Goal: Information Seeking & Learning: Learn about a topic

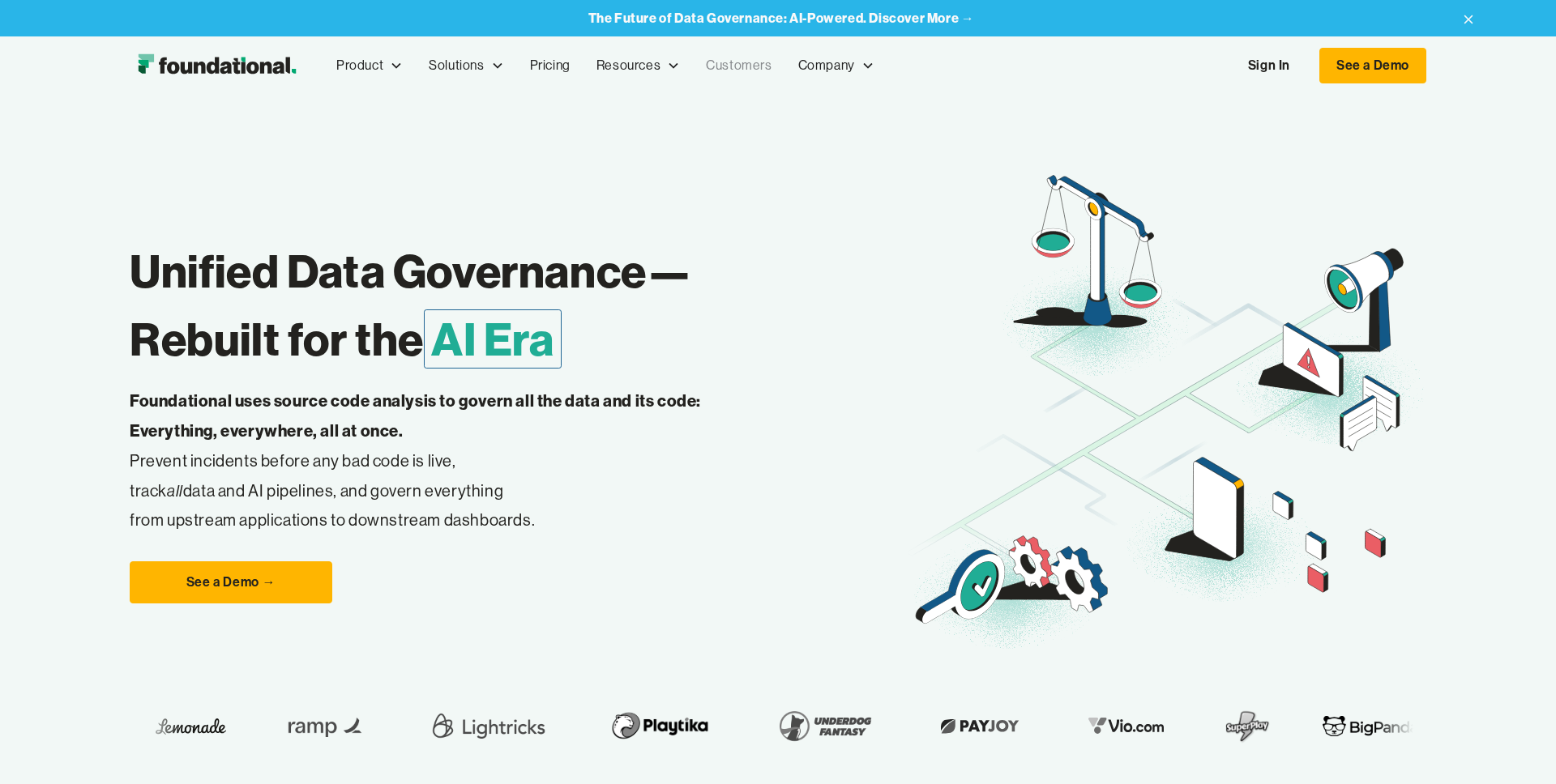
click at [748, 69] on link "Customers" at bounding box center [739, 66] width 92 height 54
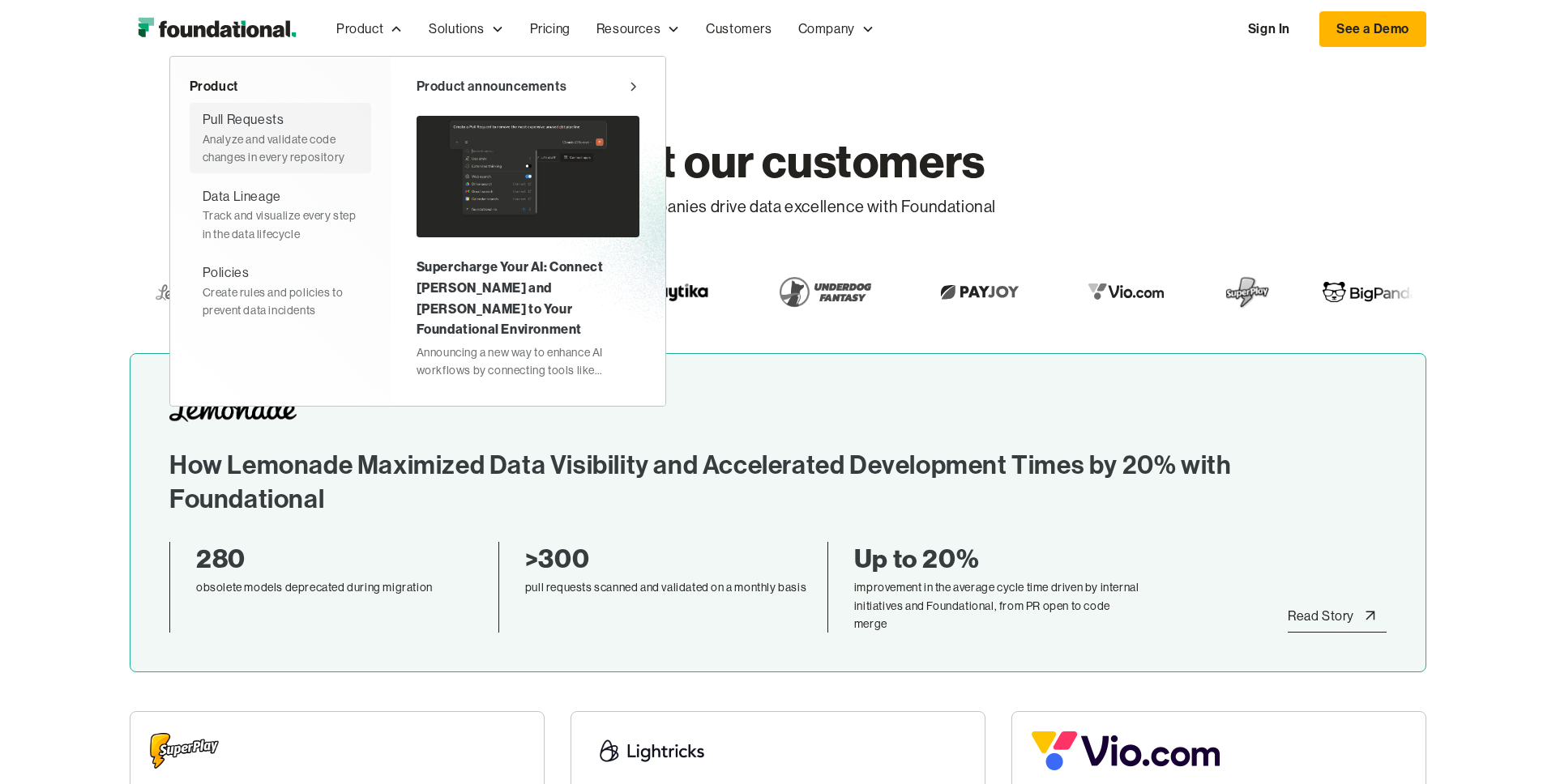
click at [265, 123] on div "Pull Requests" at bounding box center [244, 120] width 82 height 21
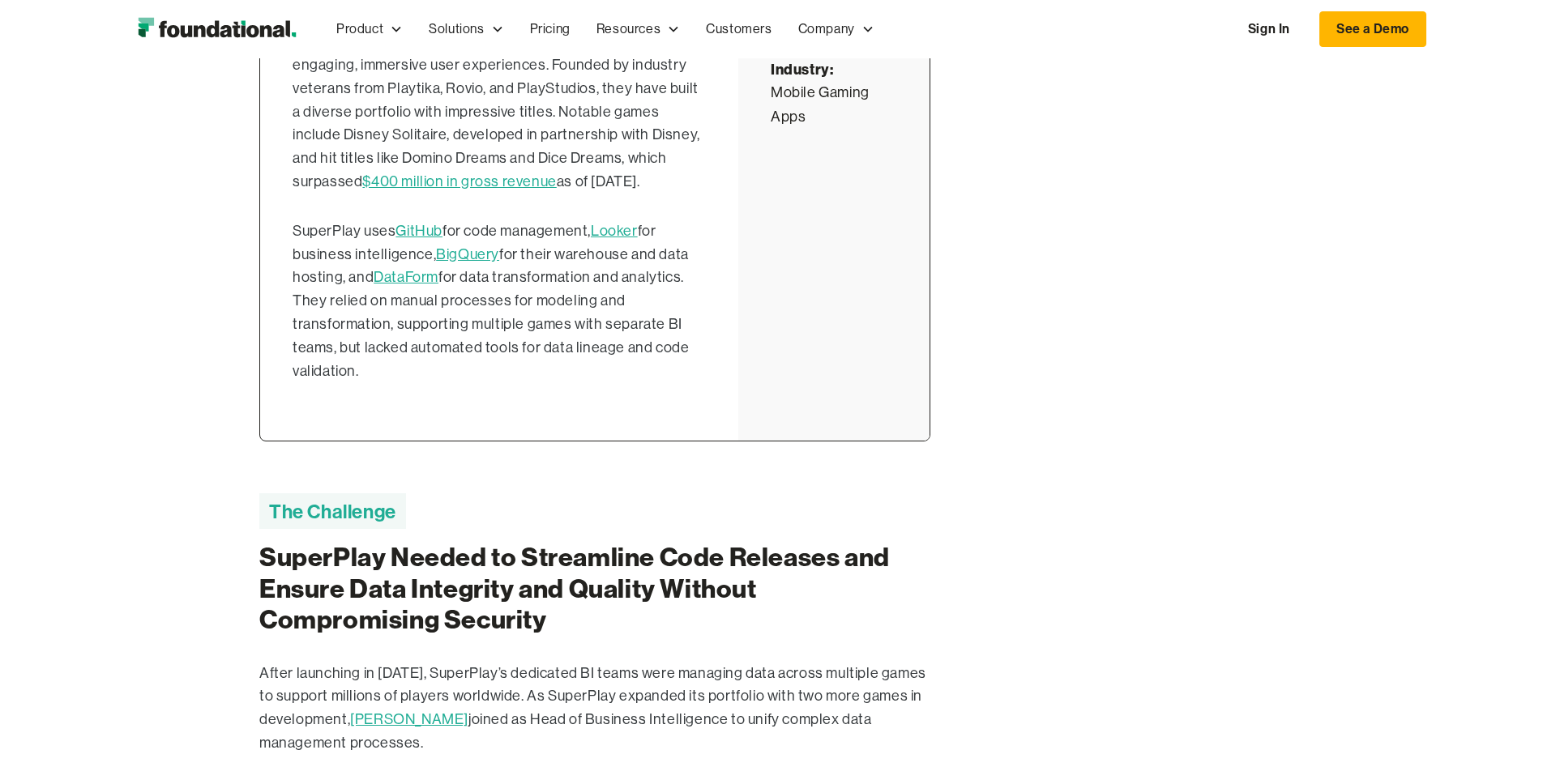
scroll to position [1025, 0]
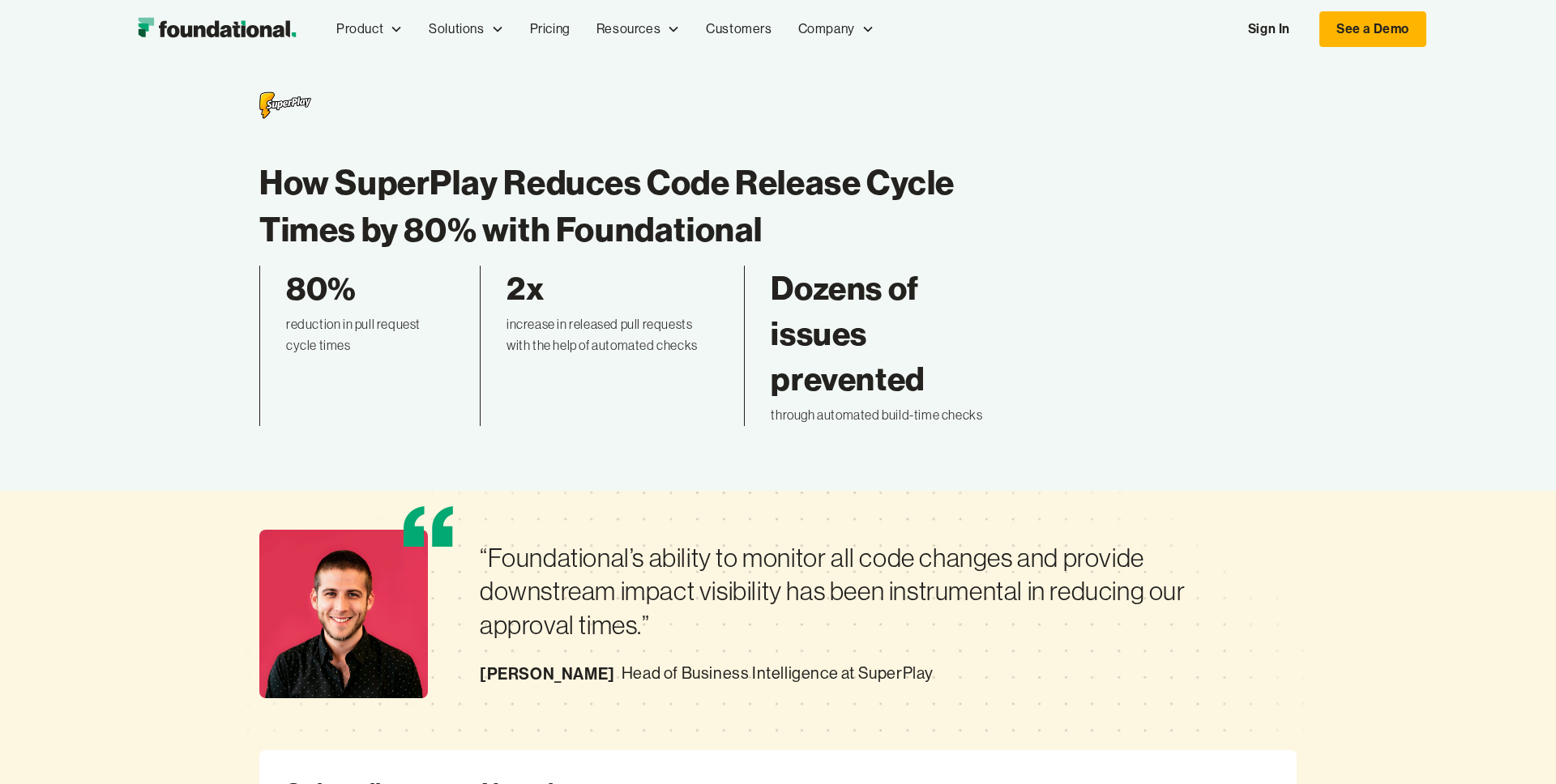
scroll to position [0, 0]
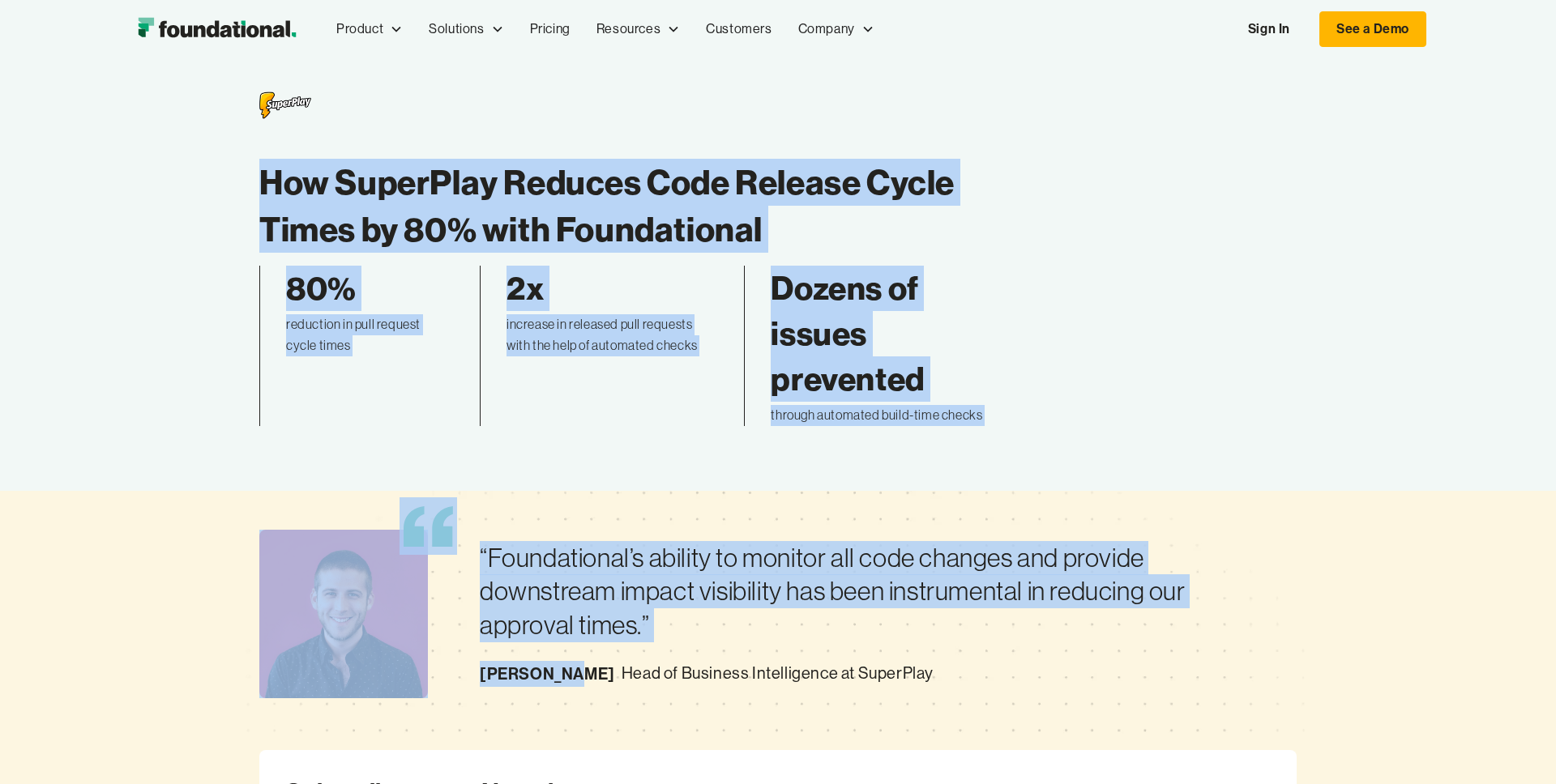
drag, startPoint x: 259, startPoint y: 174, endPoint x: 456, endPoint y: 690, distance: 552.3
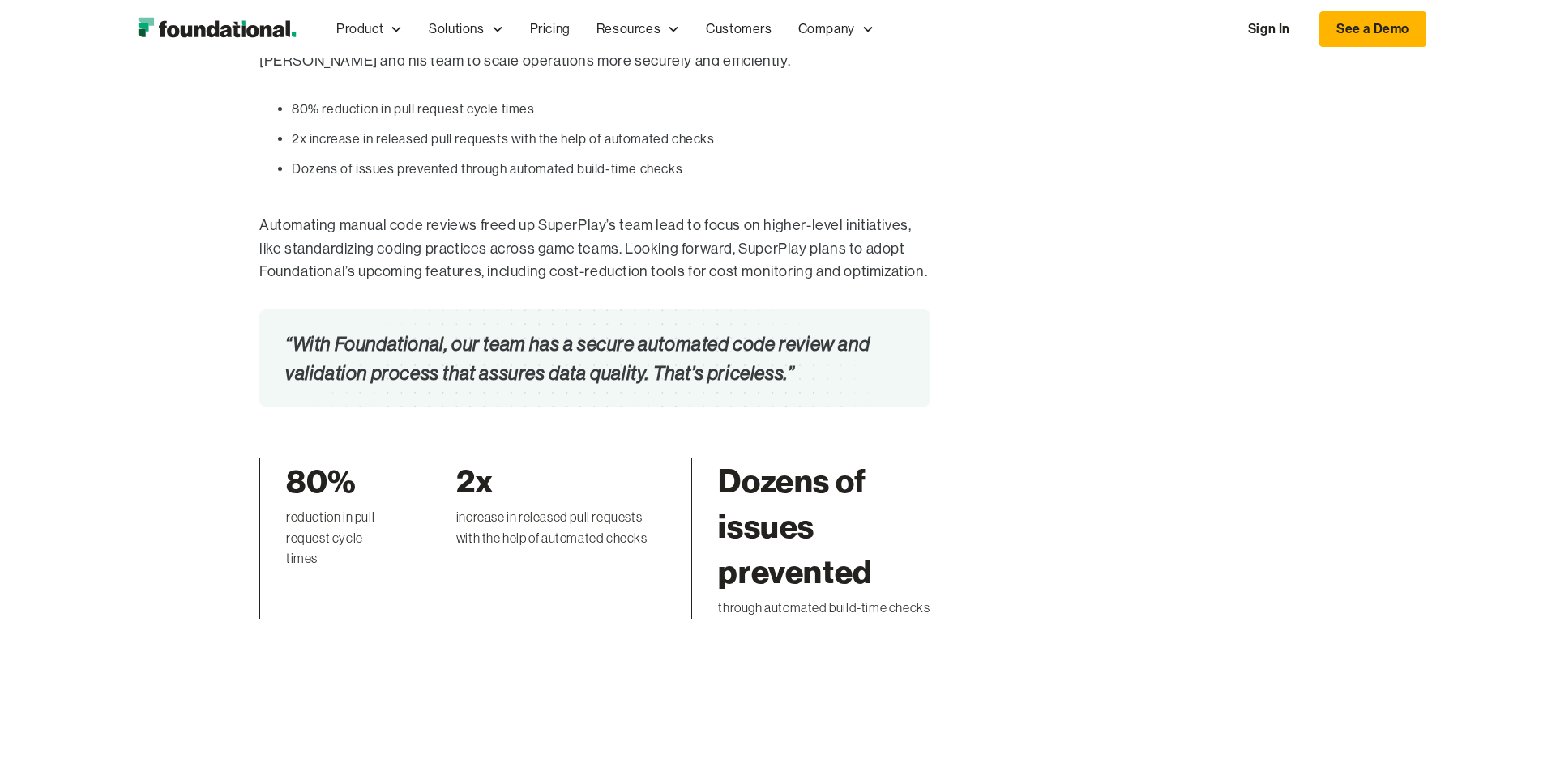
scroll to position [3833, 0]
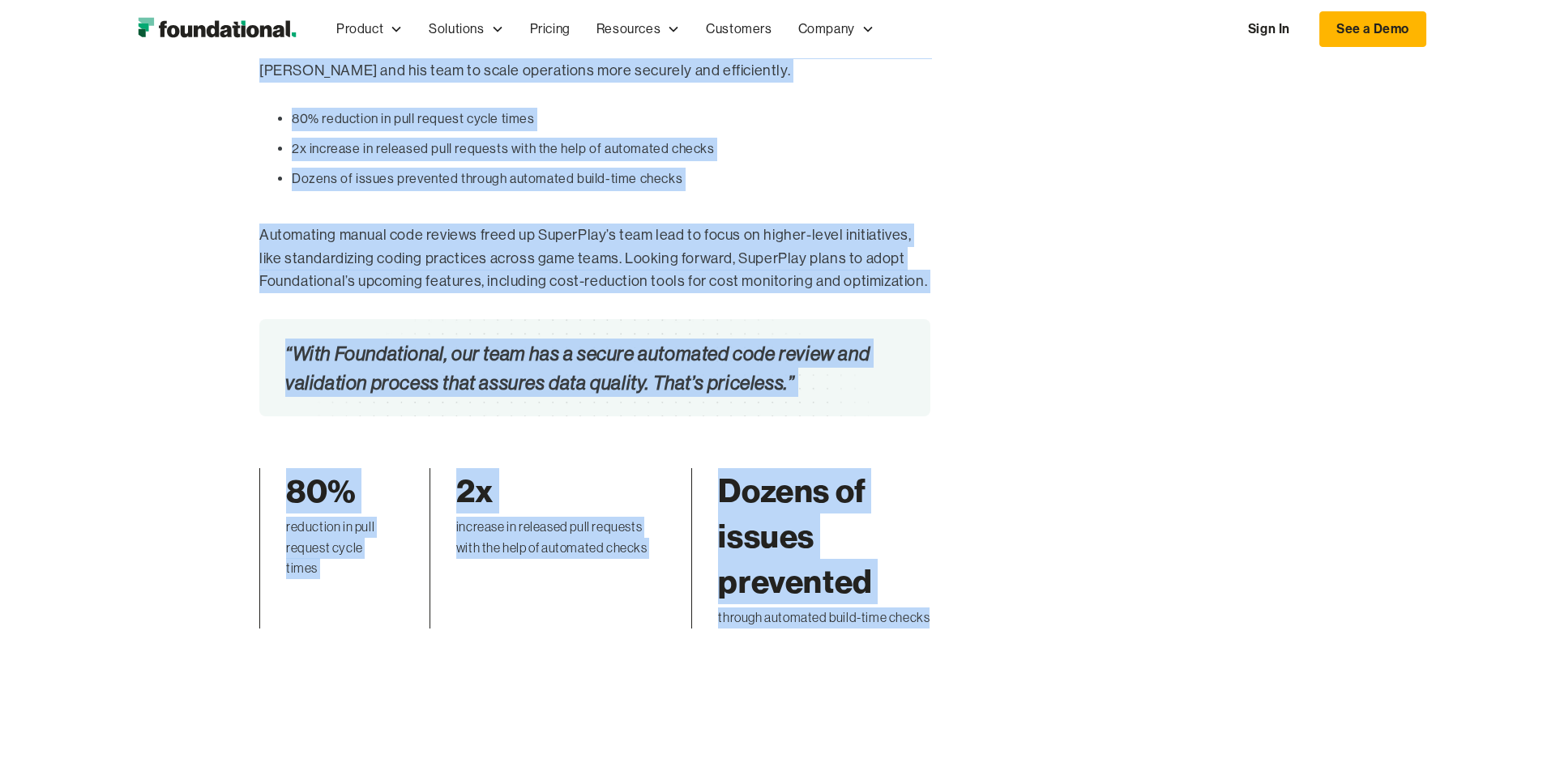
copy div "How SuperPlay Reduces Code Release Cycle Times by 80% with Foundational 80% red…"
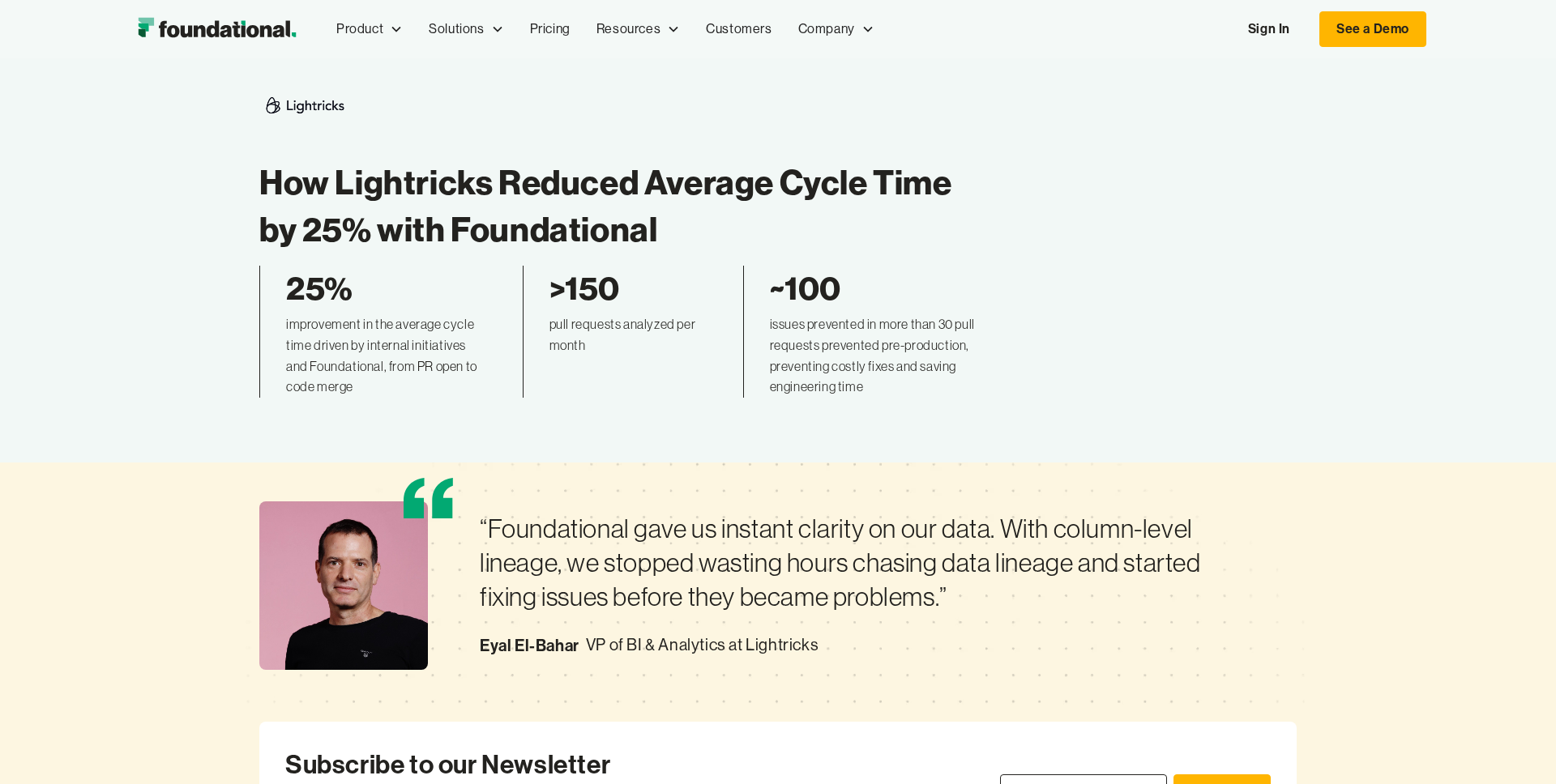
scroll to position [11, 0]
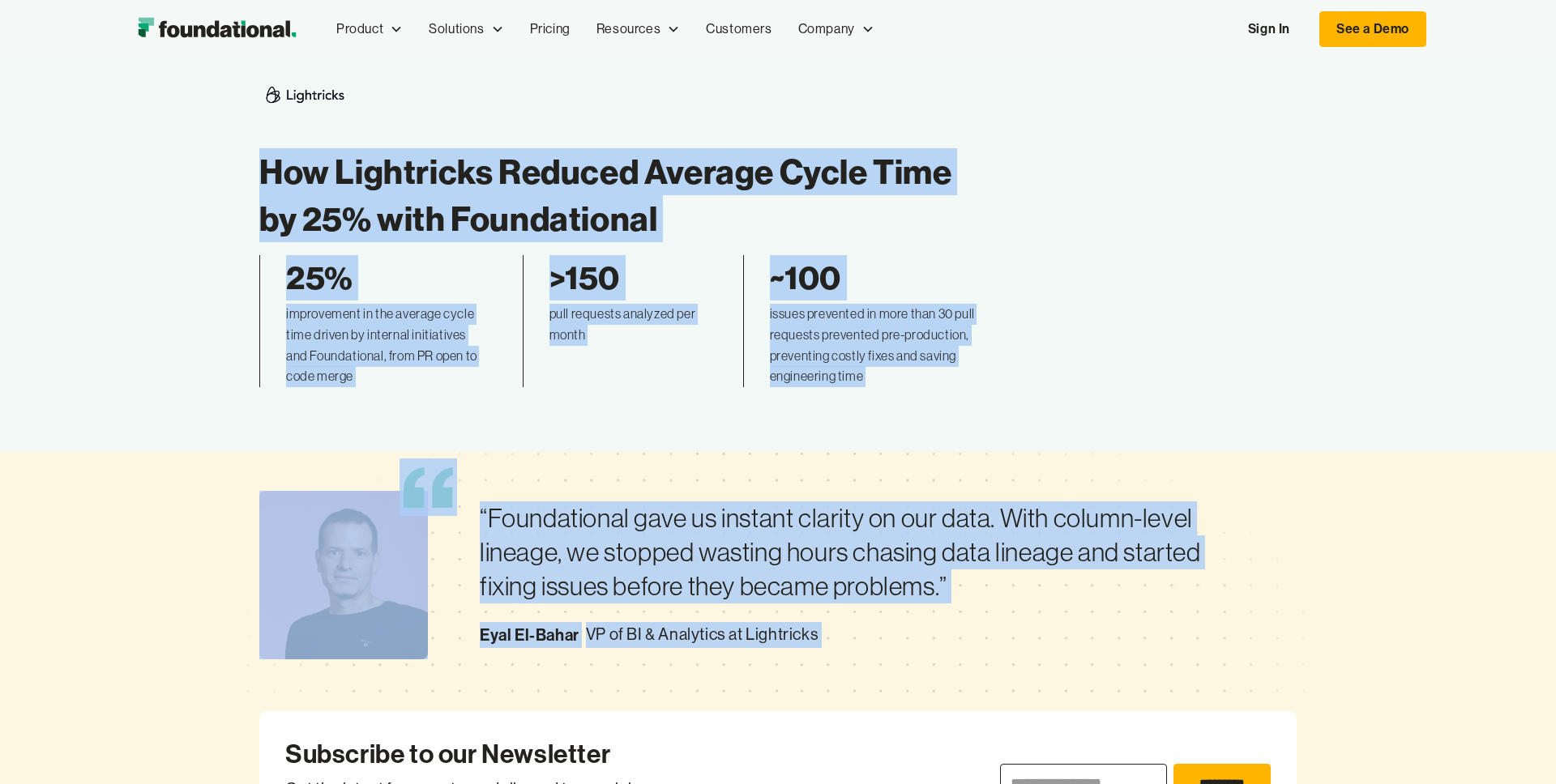
drag, startPoint x: 261, startPoint y: 162, endPoint x: 682, endPoint y: 735, distance: 711.0
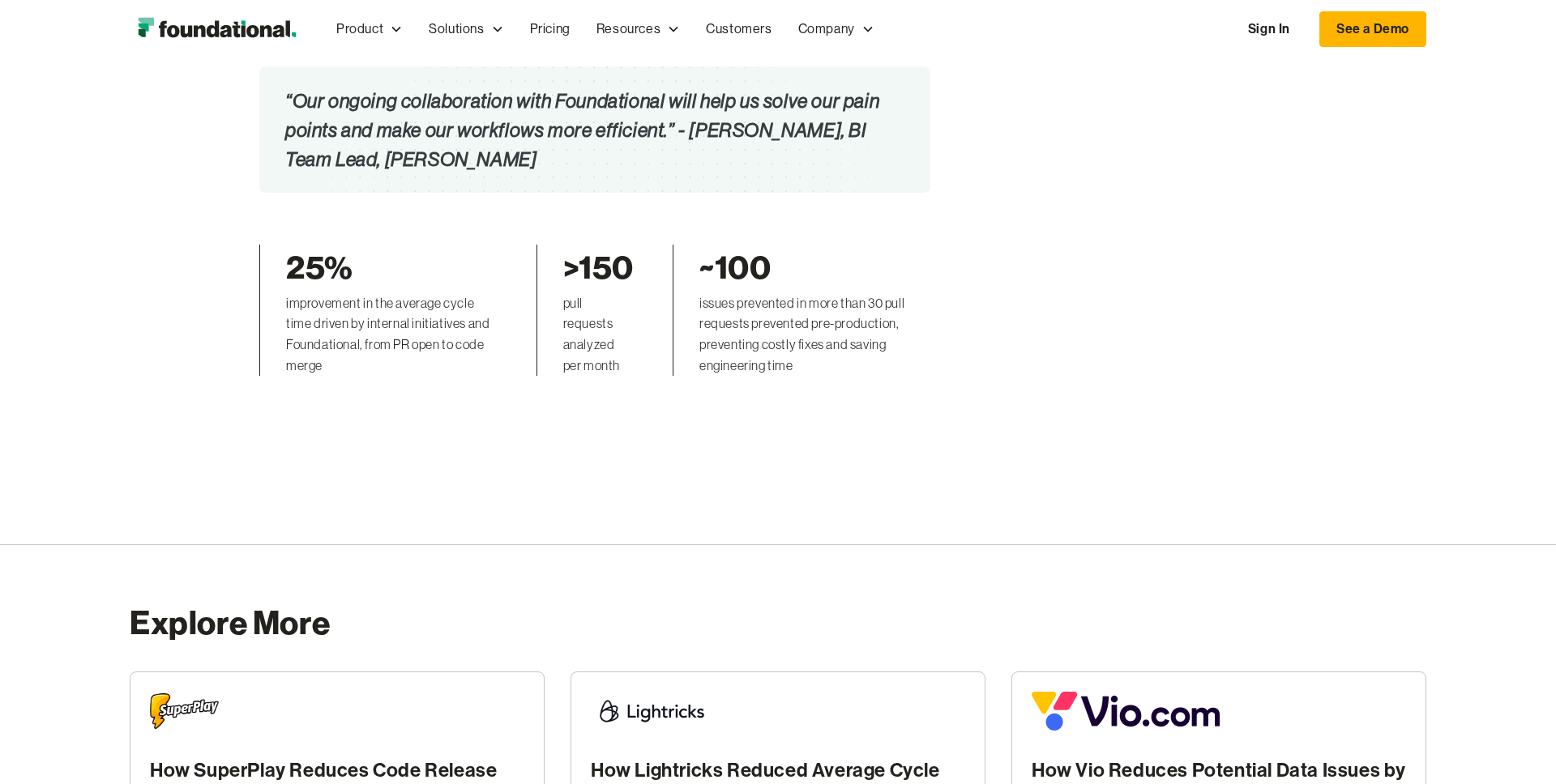
scroll to position [3983, 0]
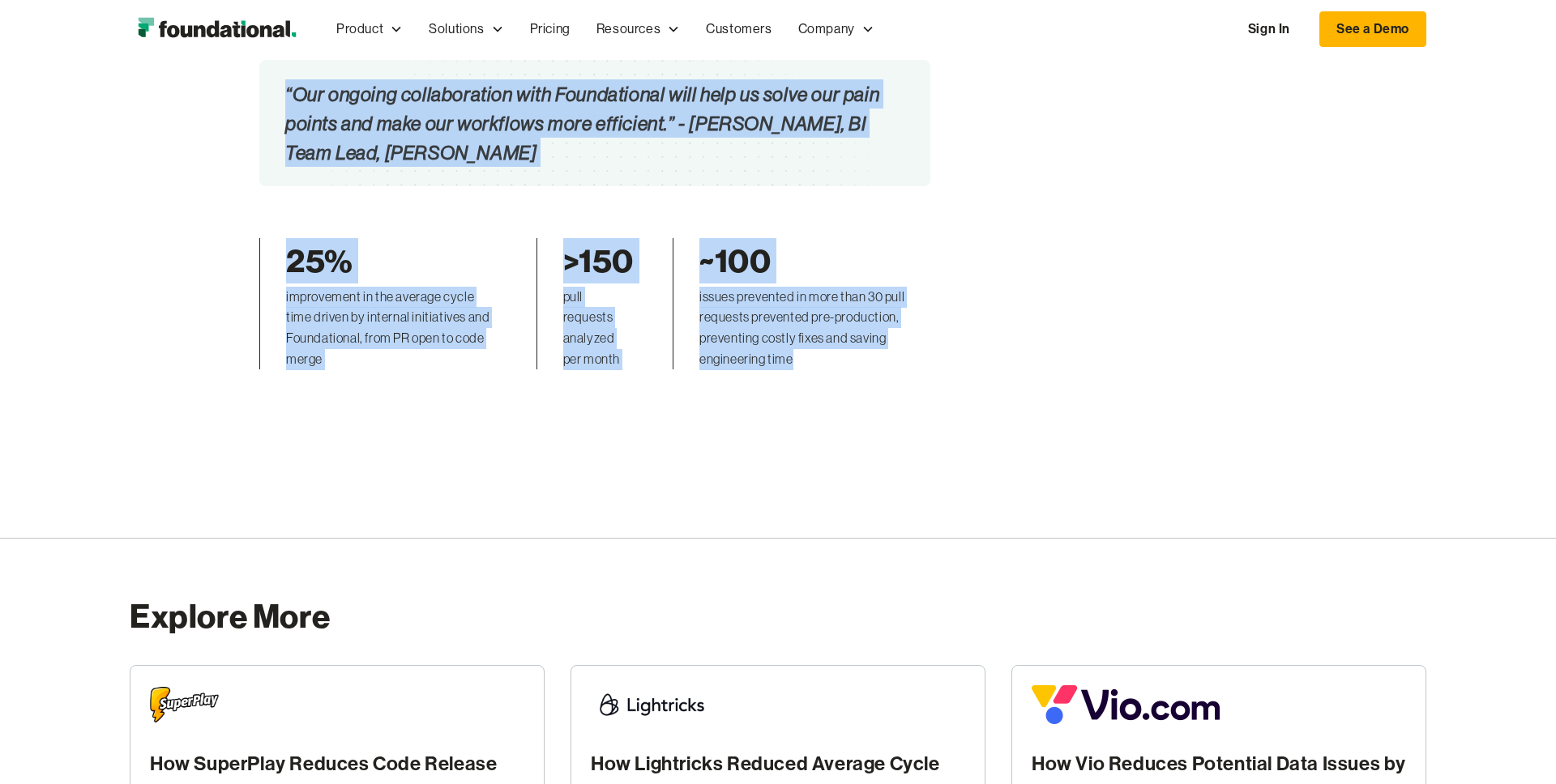
click at [806, 287] on div "issues prevented in more than 30 pull requests prevented pre-production, preven…" at bounding box center [814, 328] width 231 height 83
copy div "How Lightricks Reduced Average Cycle Time by 25% with Foundational 25% improvem…"
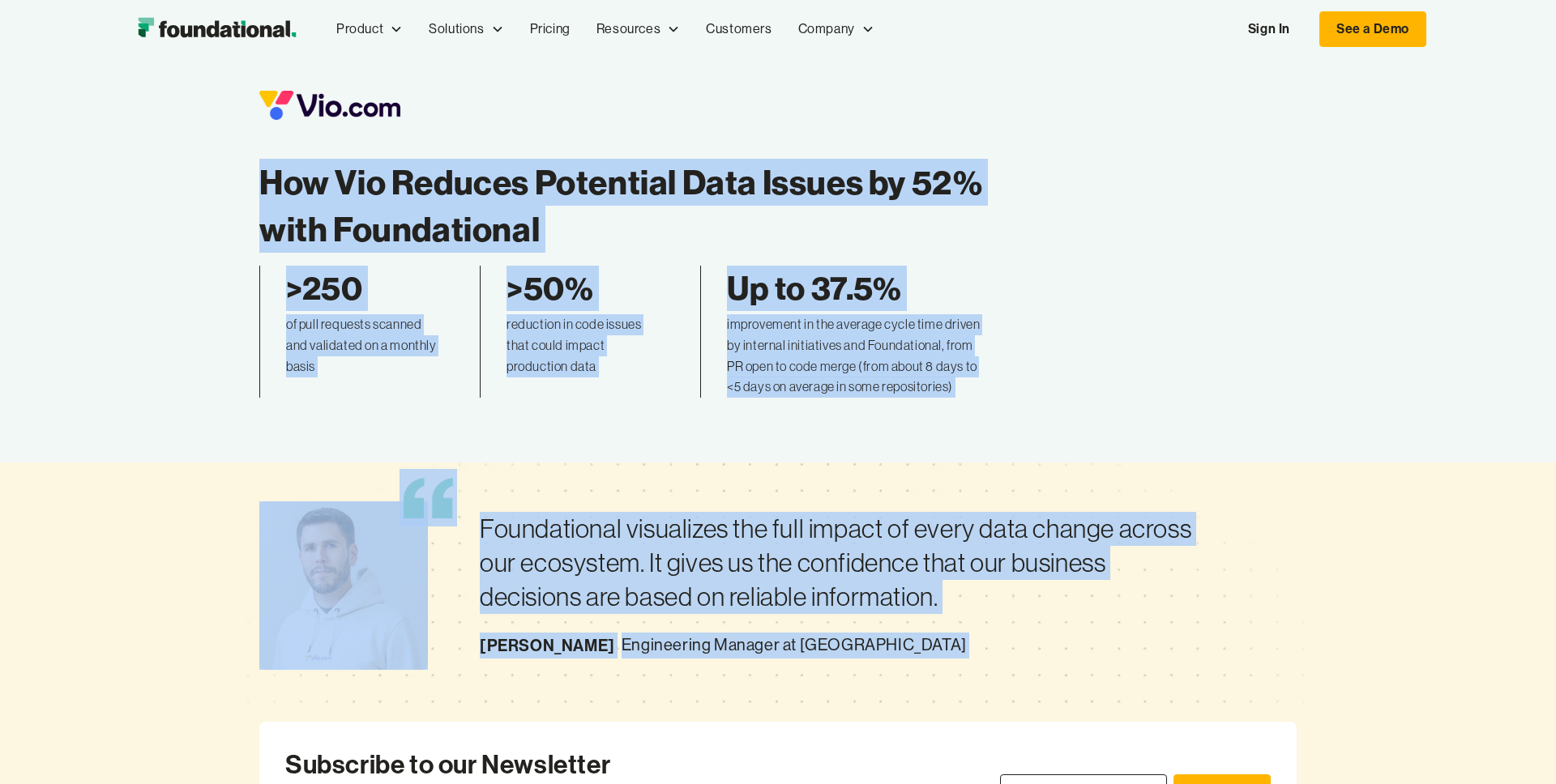
drag, startPoint x: 261, startPoint y: 177, endPoint x: 618, endPoint y: 691, distance: 625.8
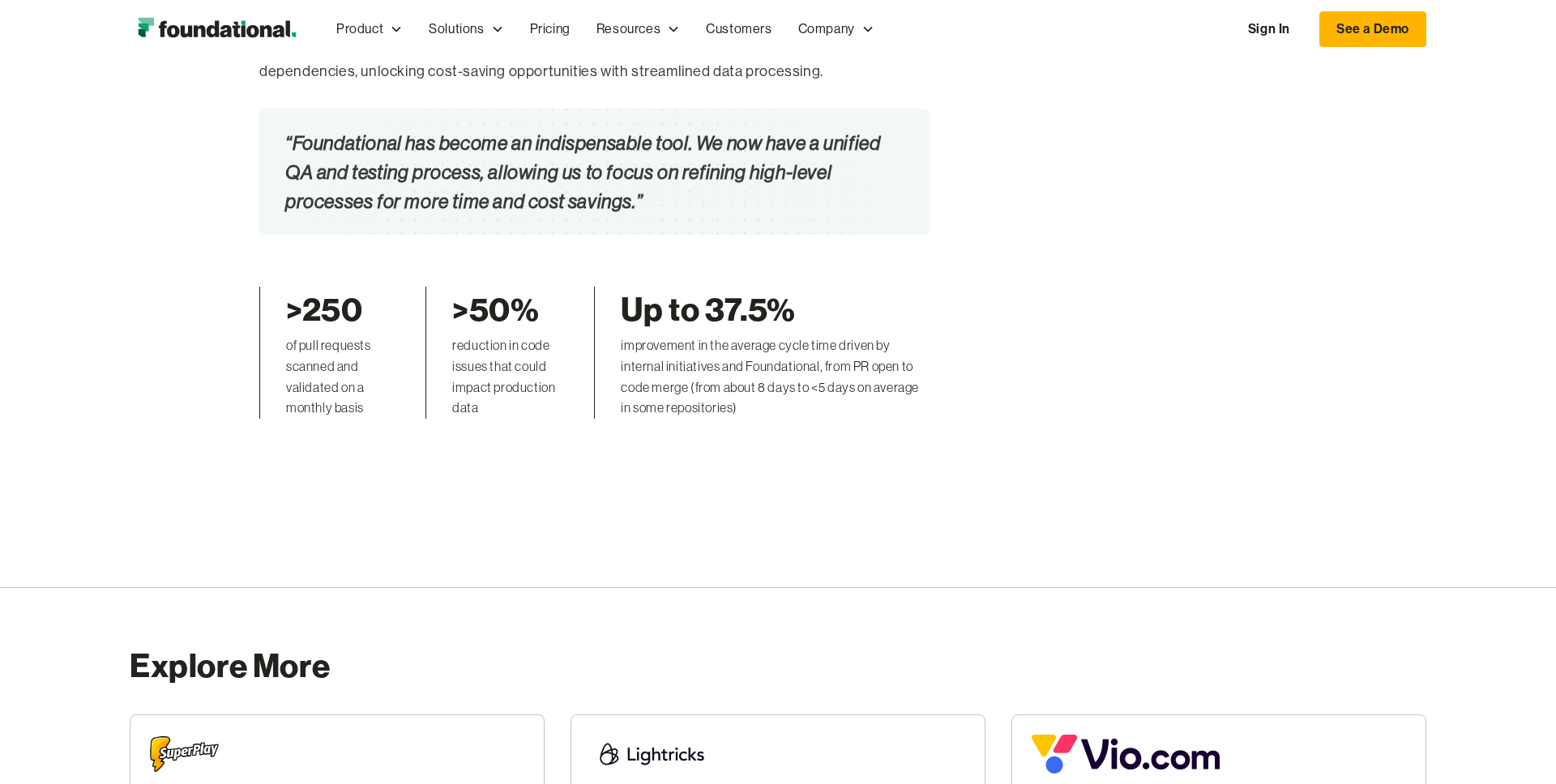
scroll to position [3980, 0]
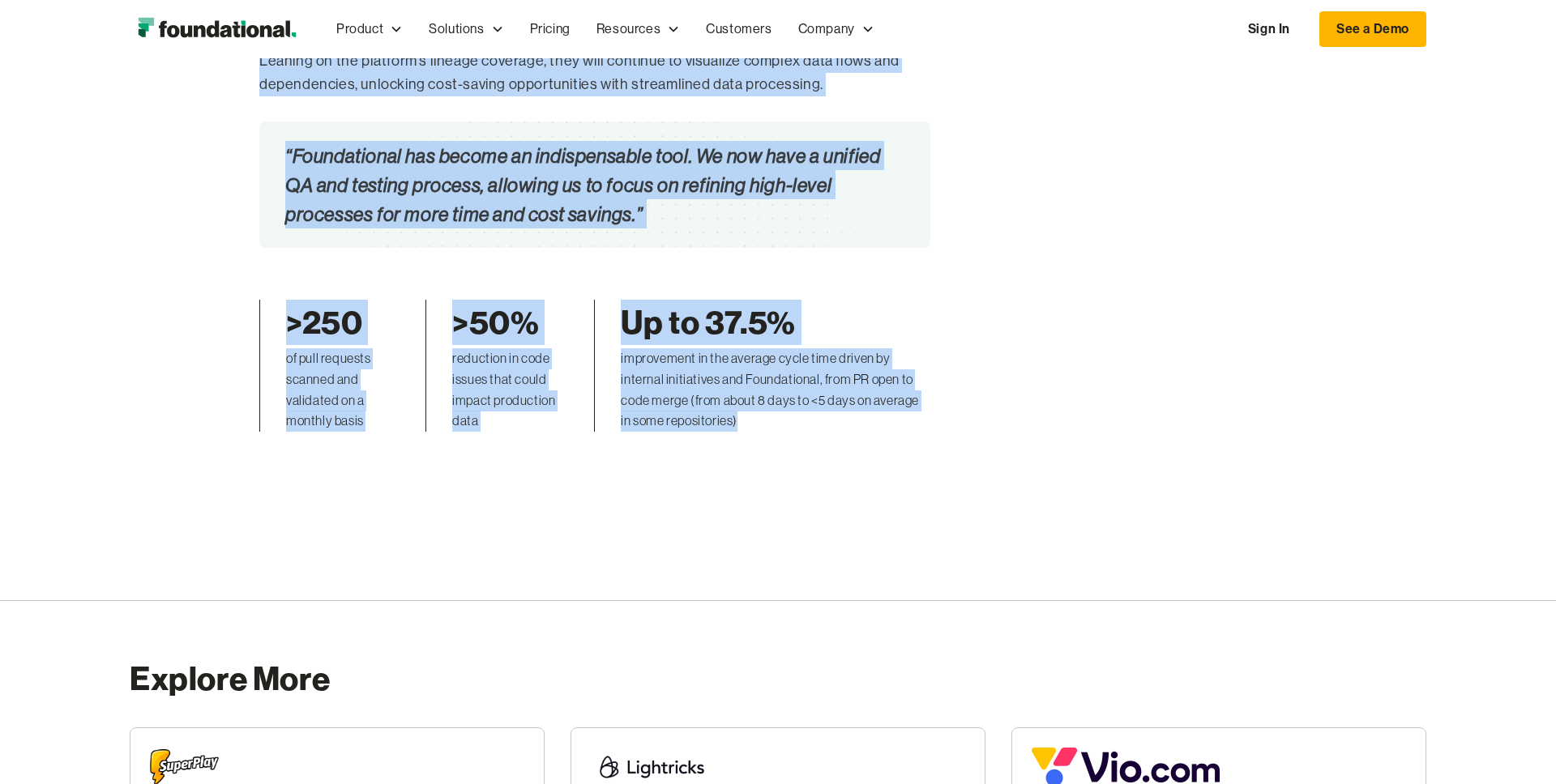
click at [798, 401] on div "improvement in the average cycle time driven by internal initiatives and Founda…" at bounding box center [776, 389] width 309 height 83
copy div "How Vio Reduces Potential Data Issues by 52% with Foundational >250 of pull req…"
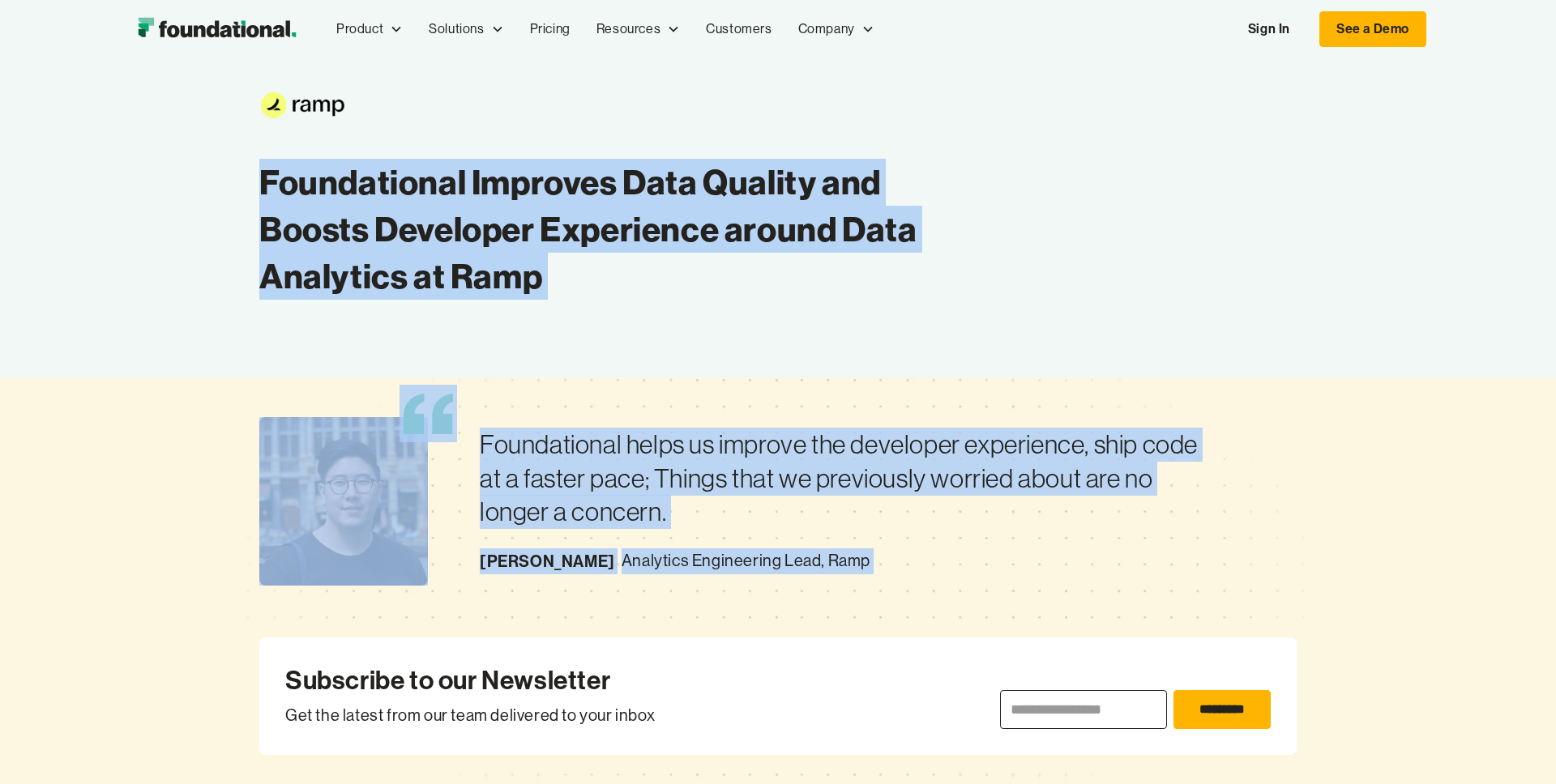
drag, startPoint x: 261, startPoint y: 174, endPoint x: 587, endPoint y: 631, distance: 561.4
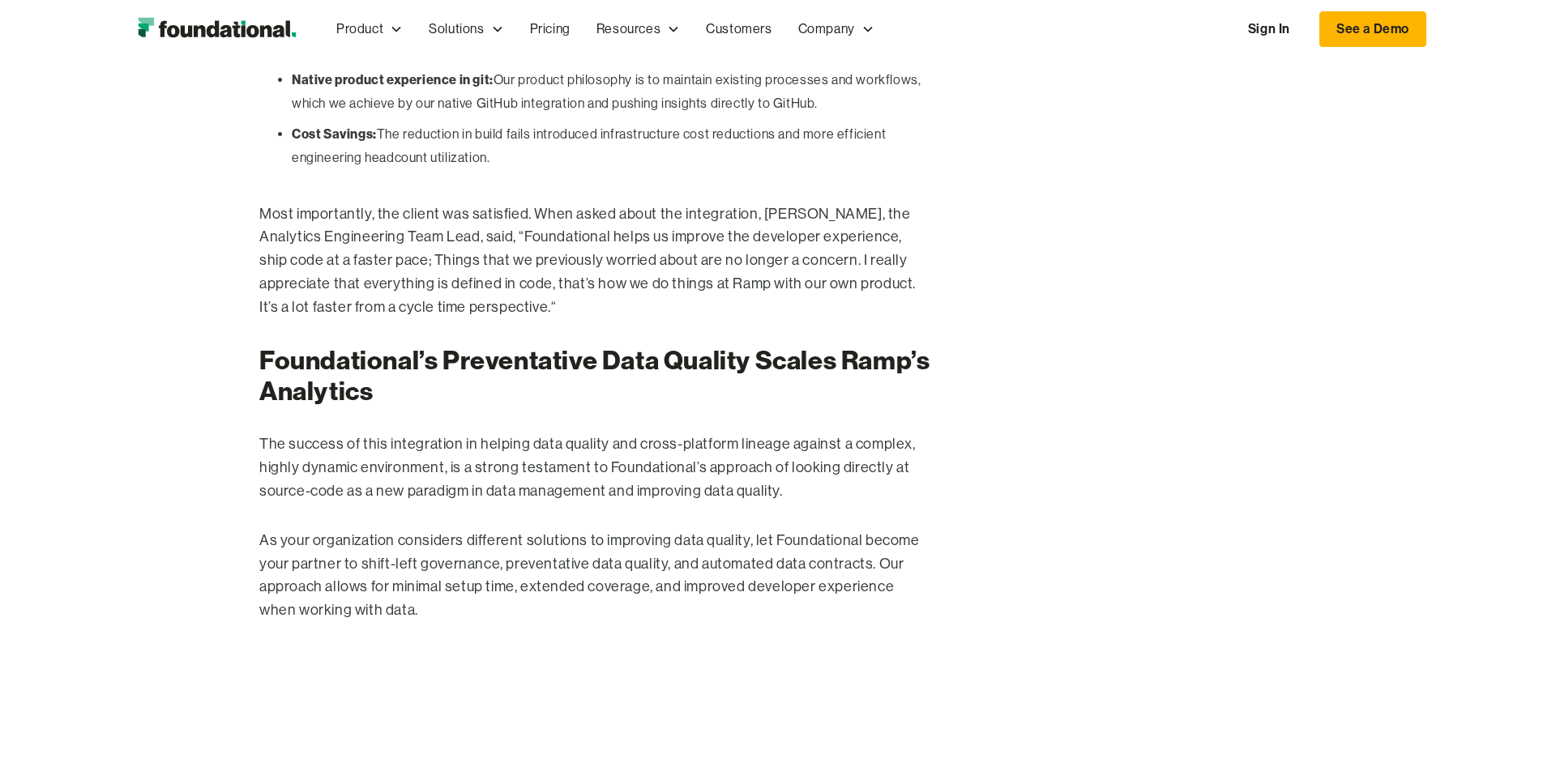
scroll to position [3979, 0]
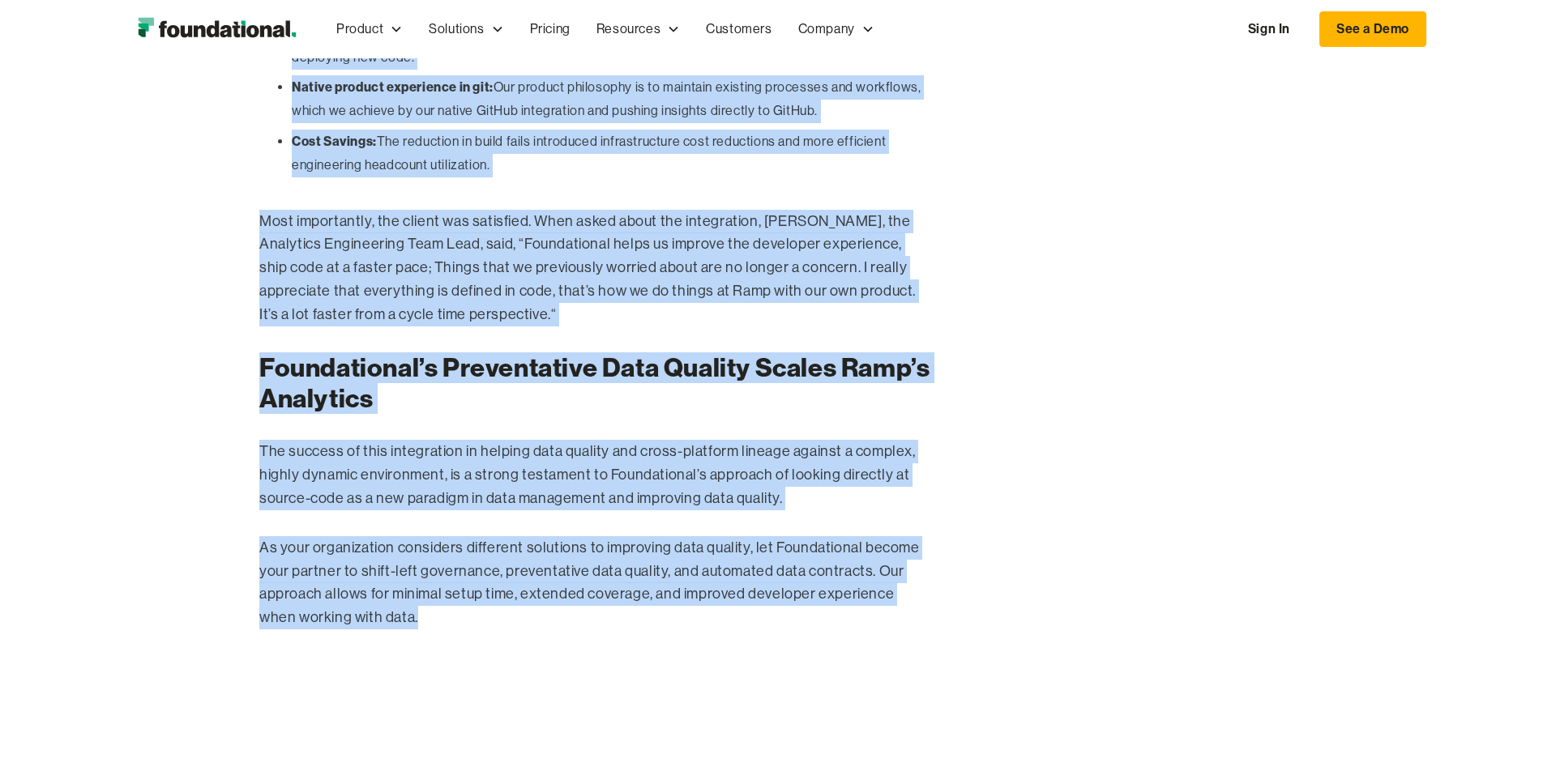
click at [425, 572] on p "As your organization considers different solutions to improving data quality, l…" at bounding box center [595, 583] width 671 height 93
copy div "Foundational Improves Data Quality and Boosts Developer Experience around Data …"
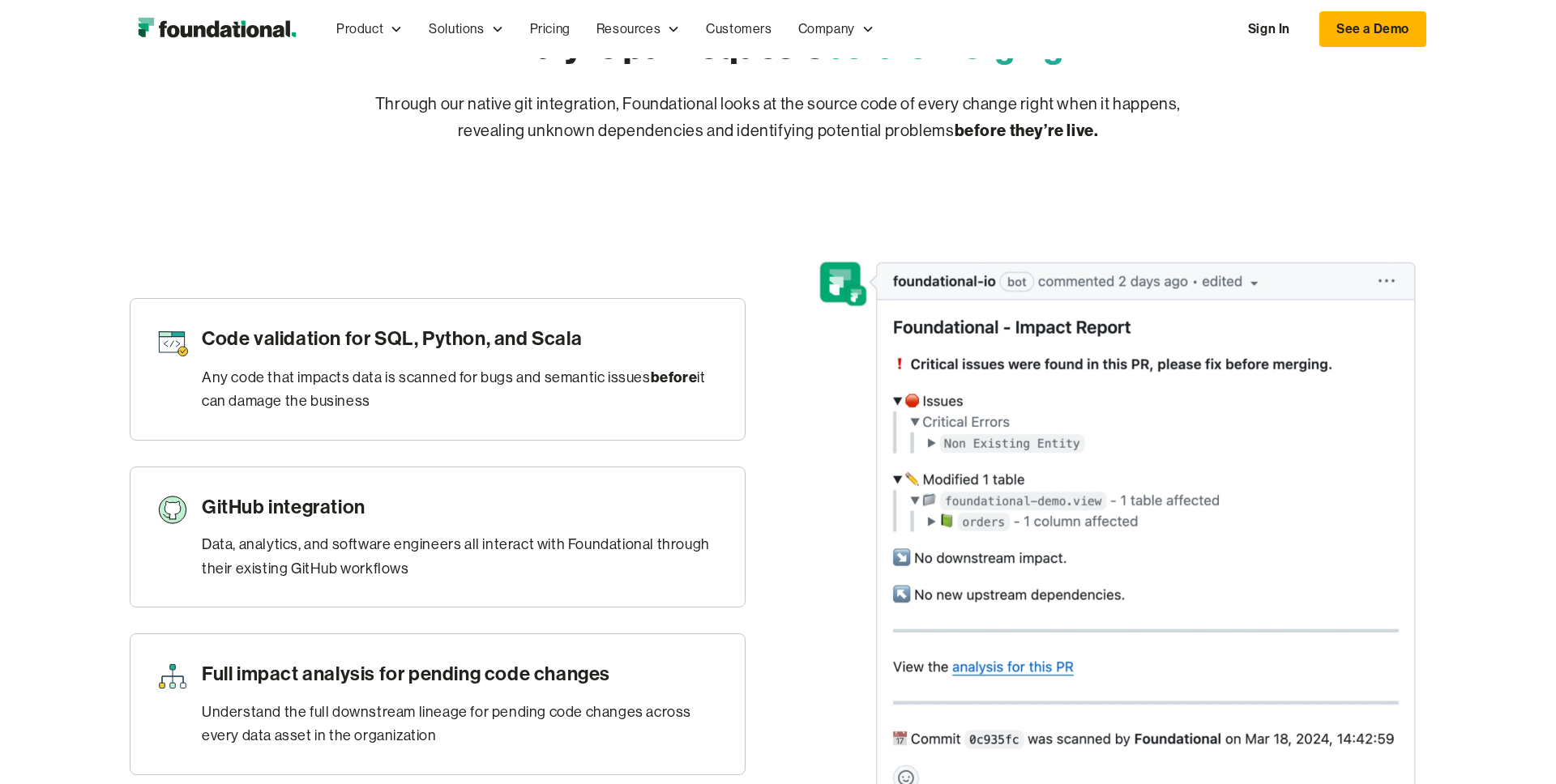
scroll to position [951, 0]
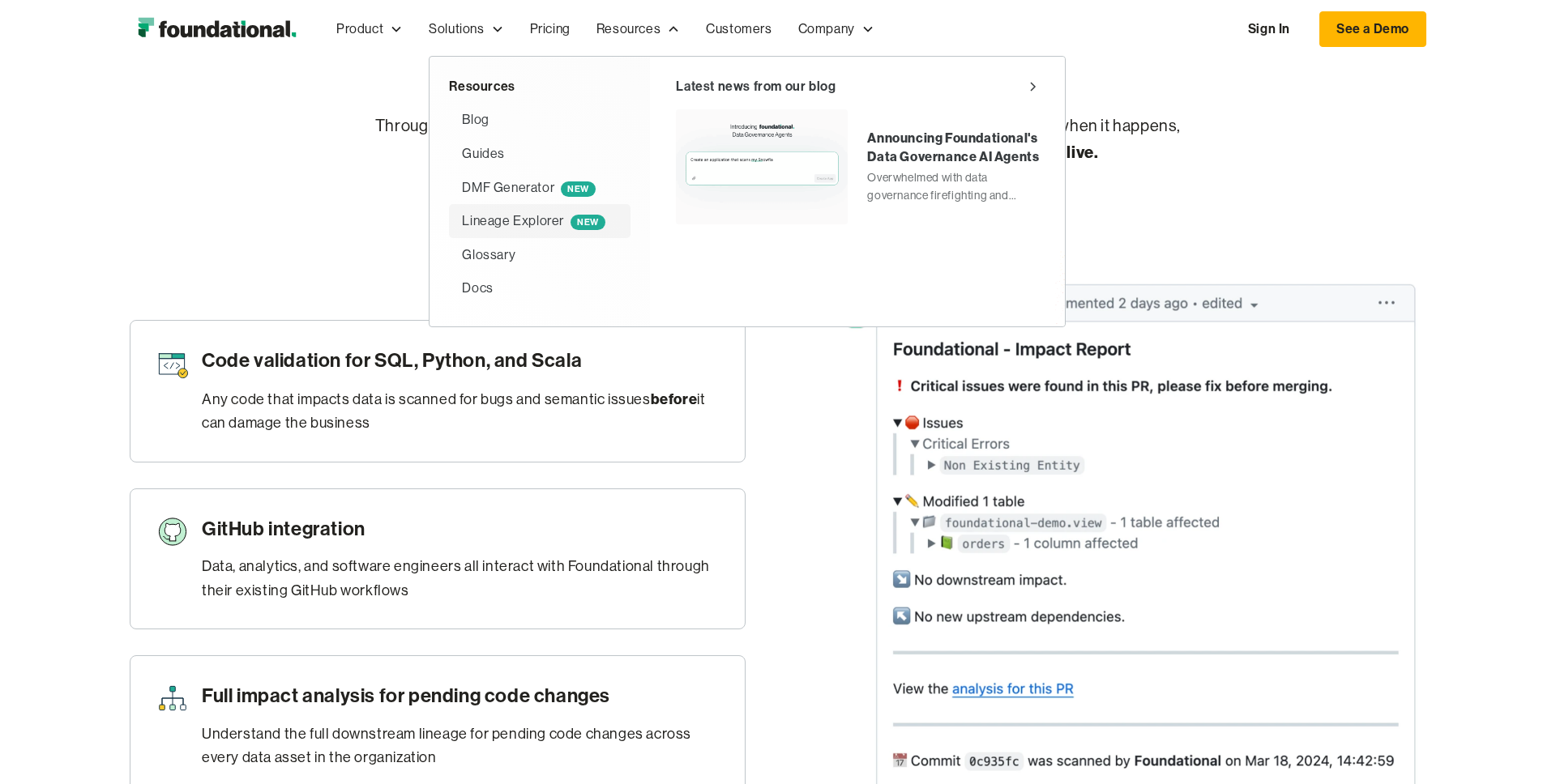
click at [525, 222] on div "Lineage Explorer NEW" at bounding box center [533, 220] width 143 height 21
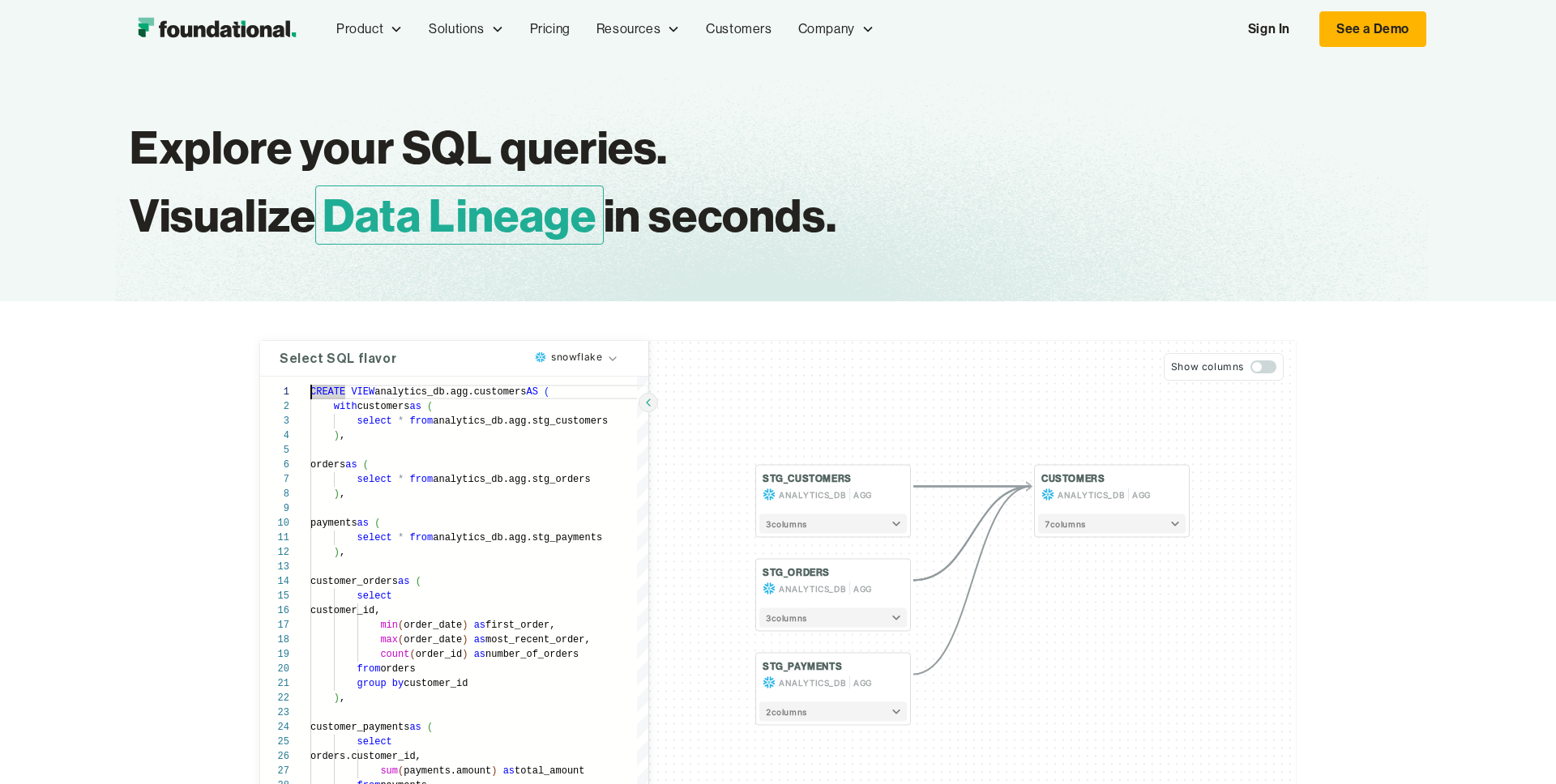
click at [610, 357] on html "Product Product Pull Requests Analyze and validate code changes in every reposi…" at bounding box center [778, 392] width 1556 height 784
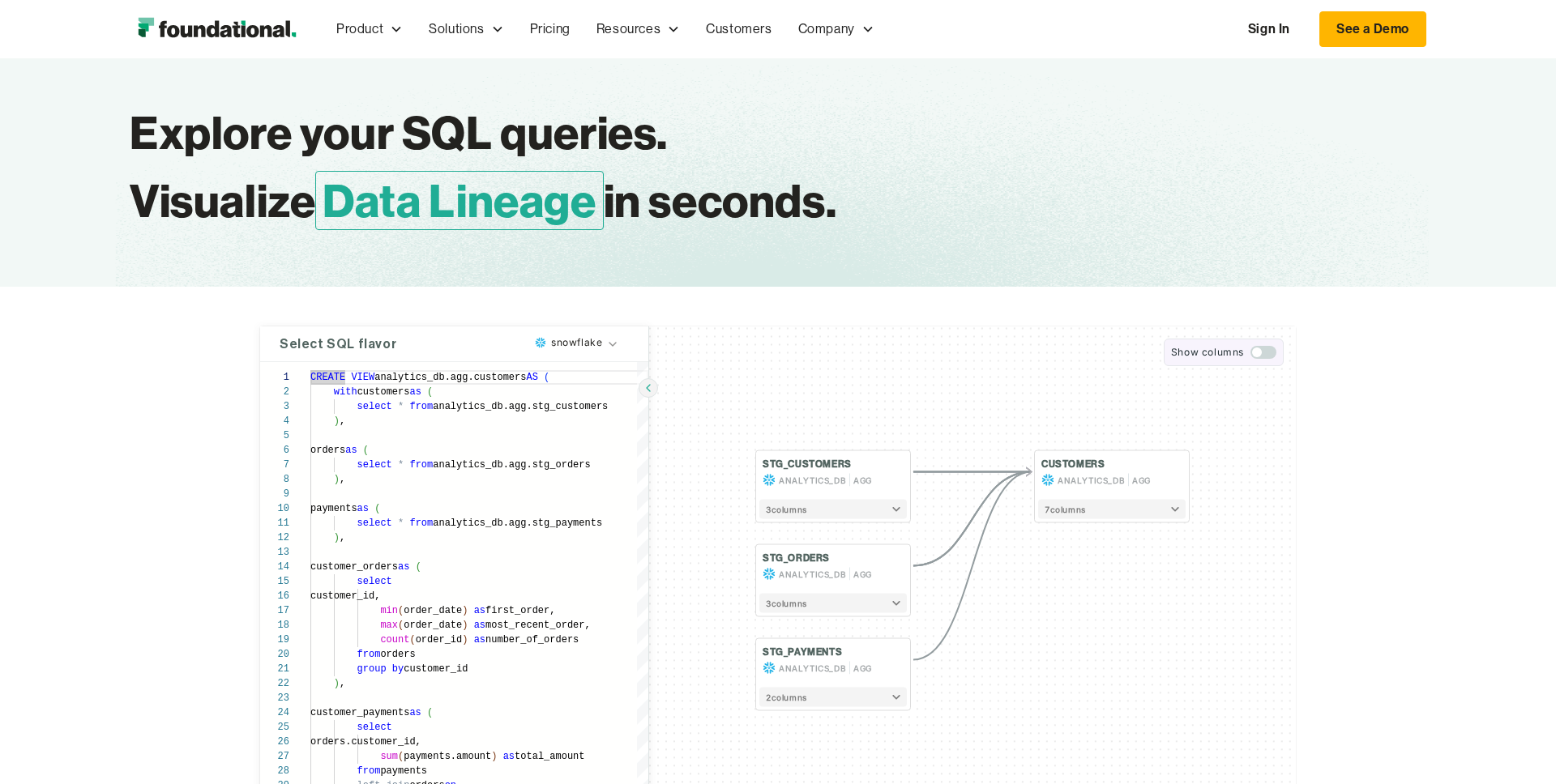
scroll to position [17, 0]
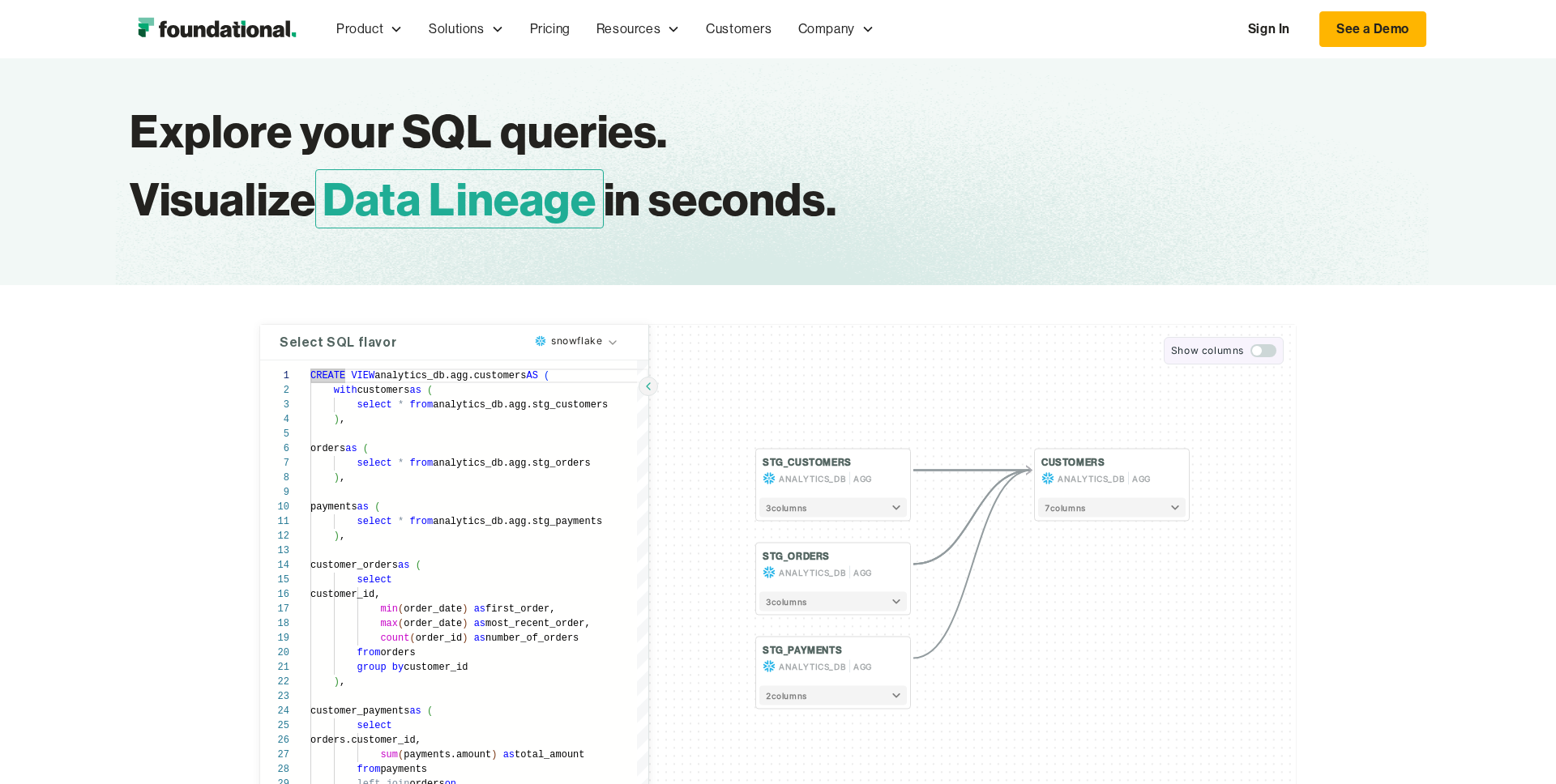
click at [1264, 351] on span "button" at bounding box center [1264, 350] width 26 height 13
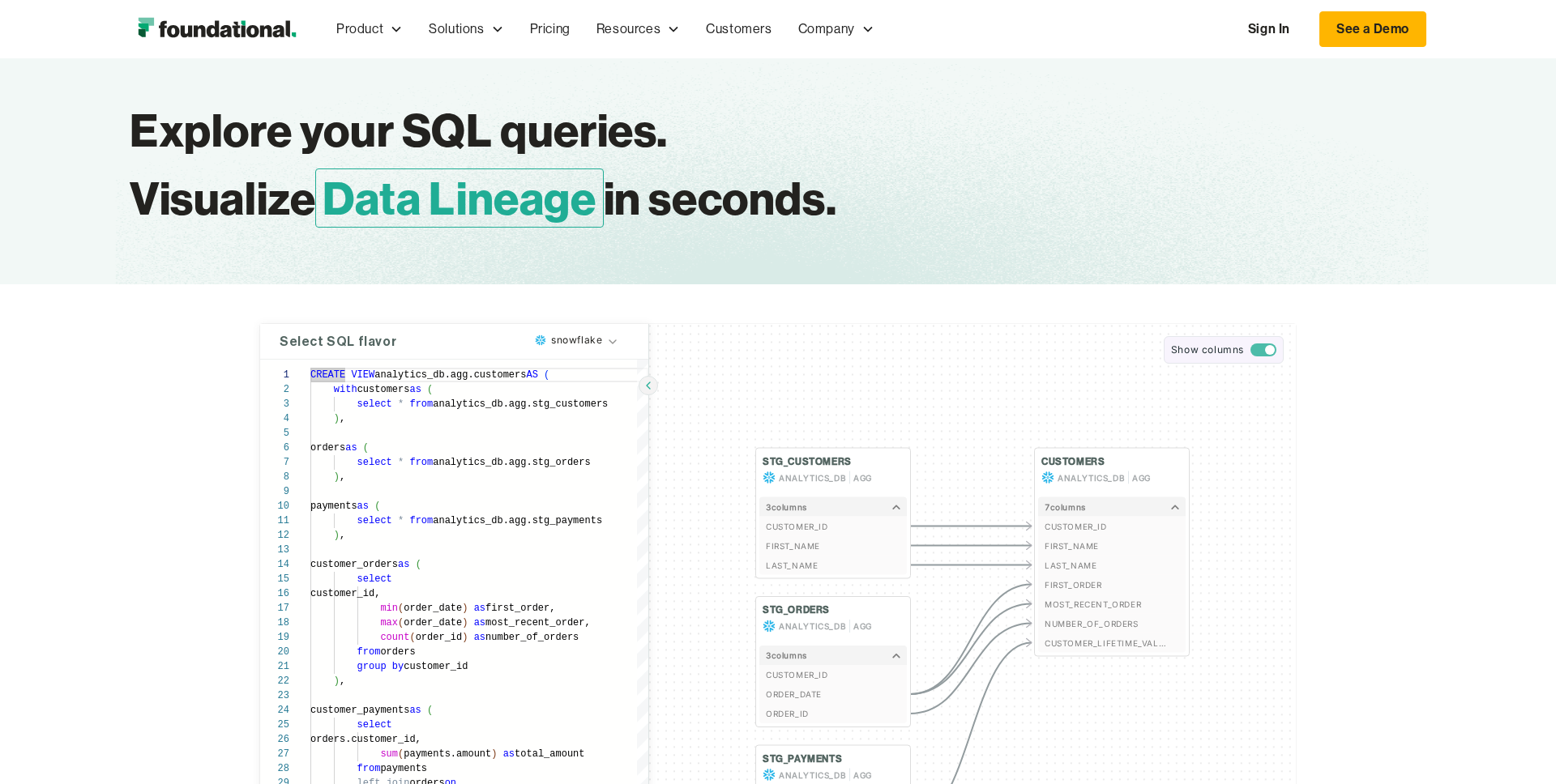
click at [1256, 351] on span "button" at bounding box center [1264, 349] width 26 height 13
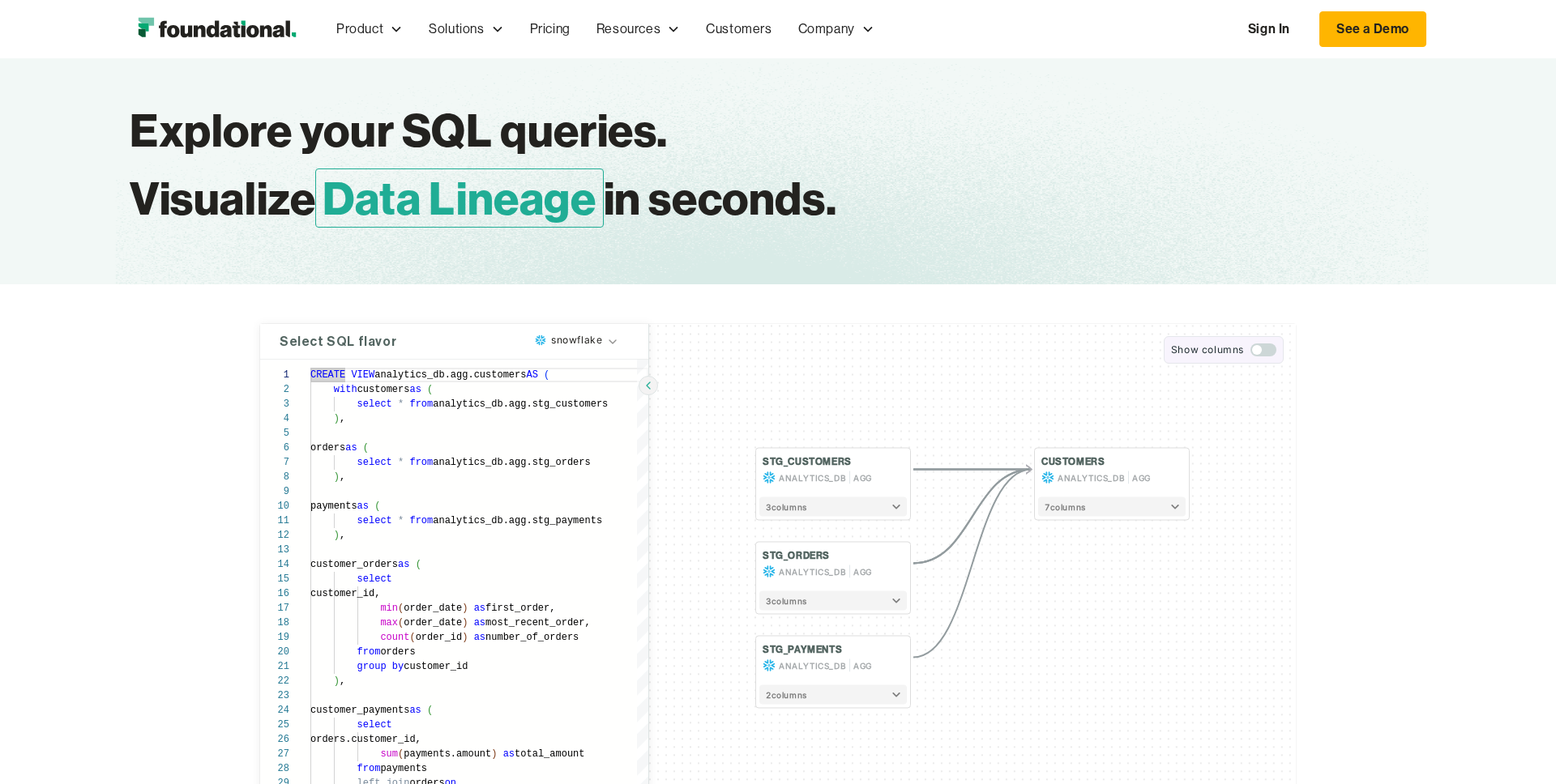
click at [1267, 349] on span "button" at bounding box center [1264, 349] width 26 height 13
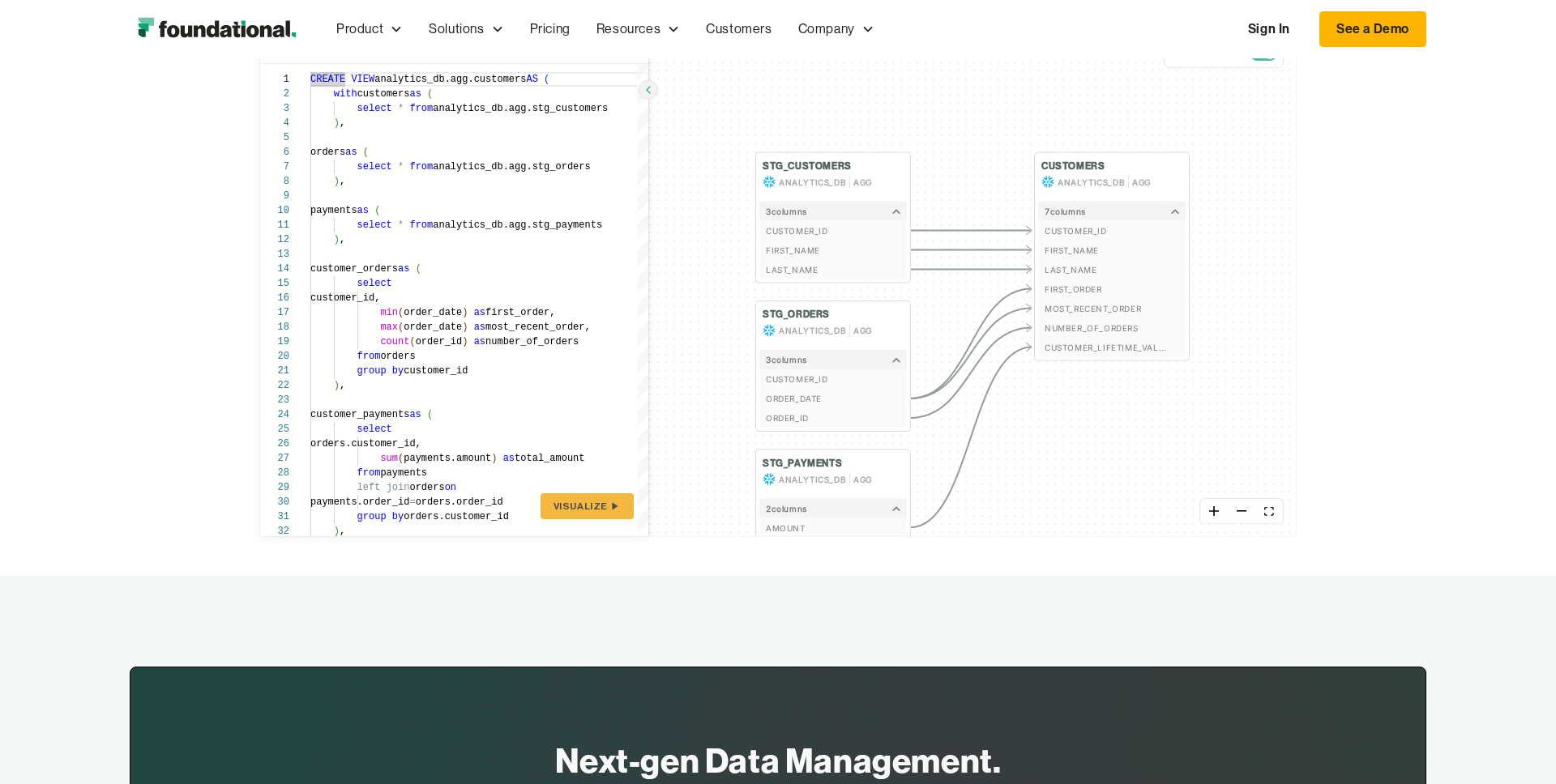
scroll to position [304, 0]
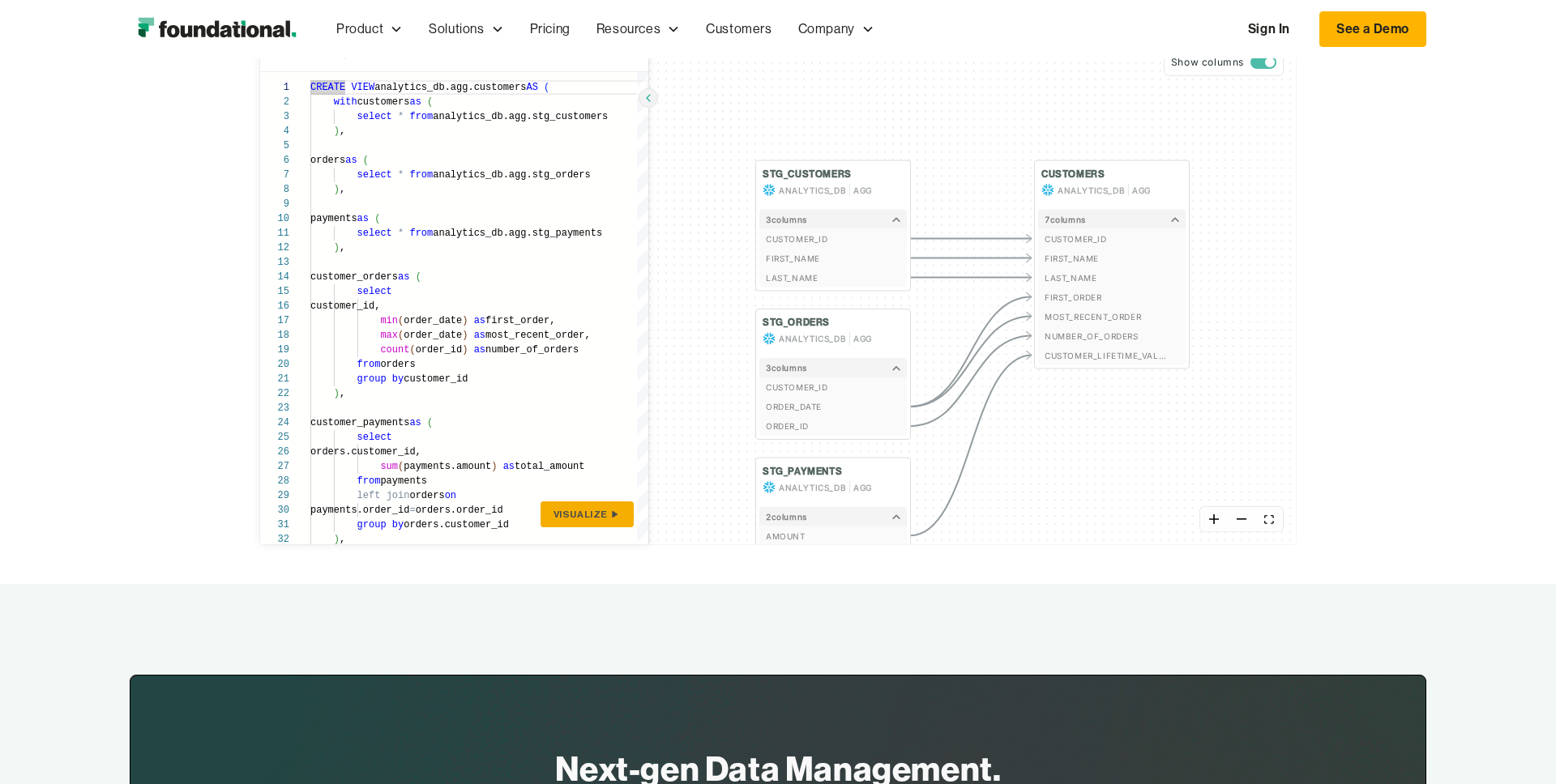
click at [585, 514] on span "Visualize" at bounding box center [581, 514] width 54 height 13
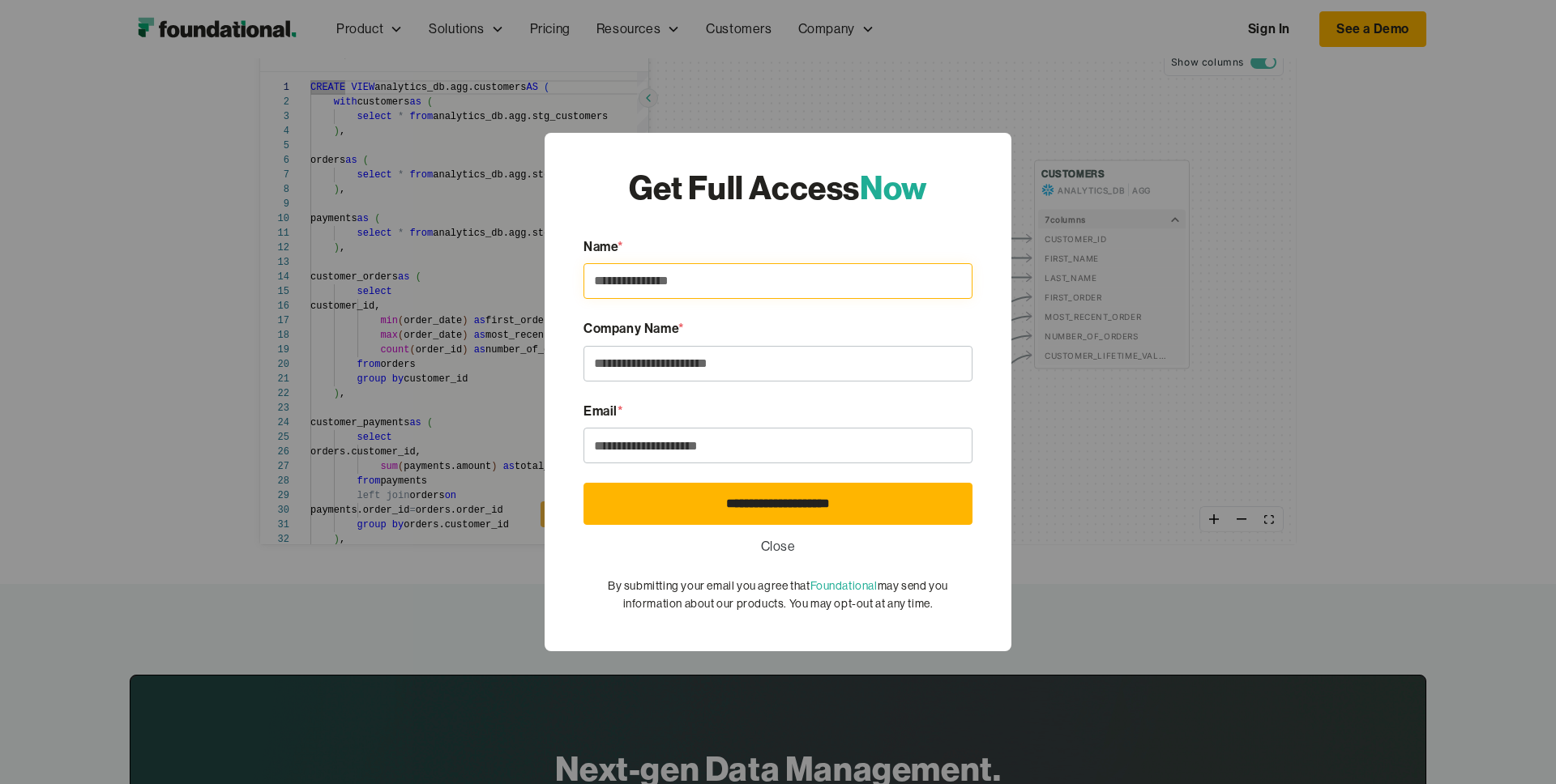
click at [693, 274] on input "Email Form [Query Analysis]" at bounding box center [778, 281] width 389 height 36
type input "*****"
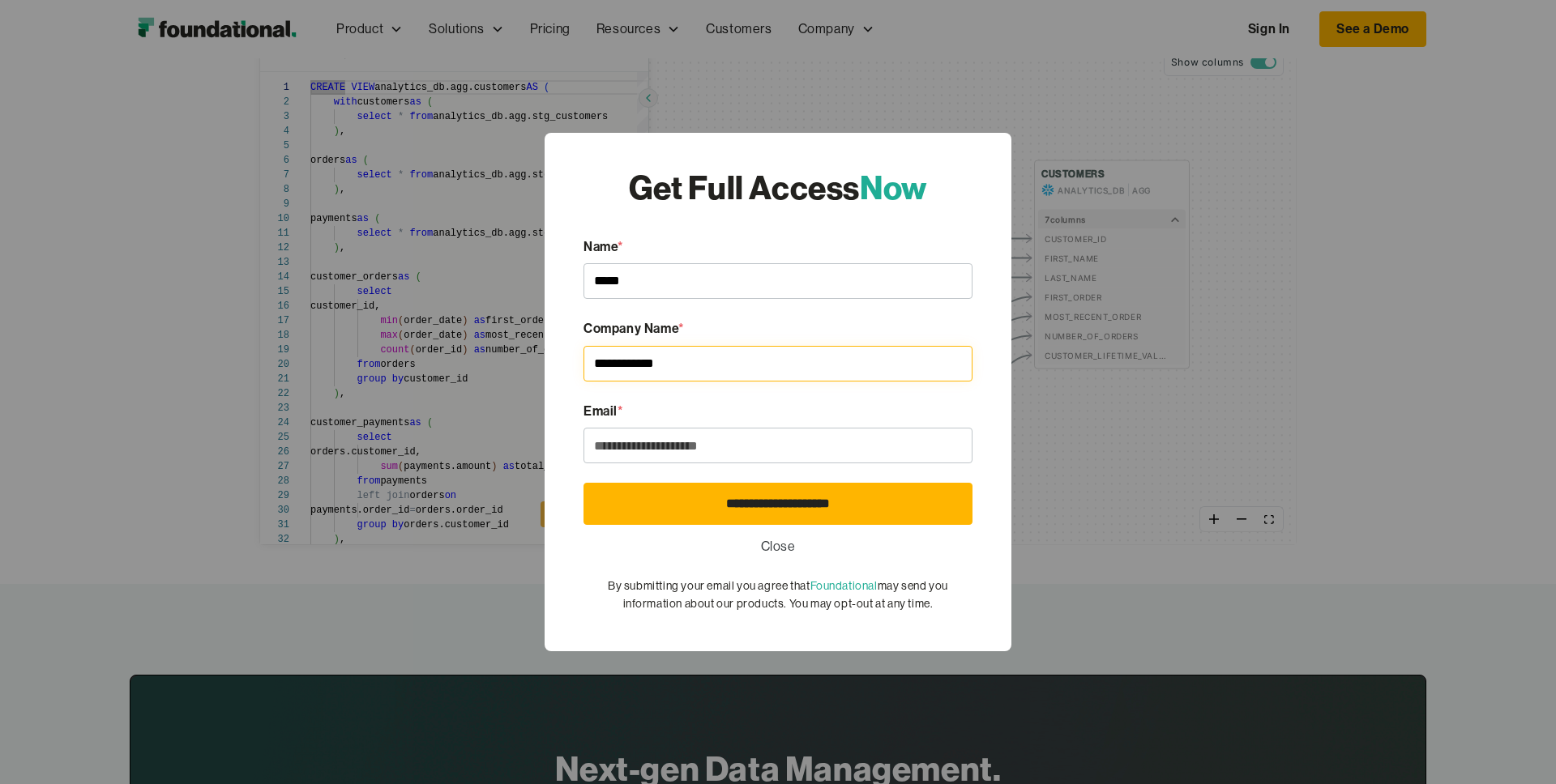
type input "**********"
click at [584, 483] on input "**********" at bounding box center [778, 504] width 389 height 42
type input "**********"
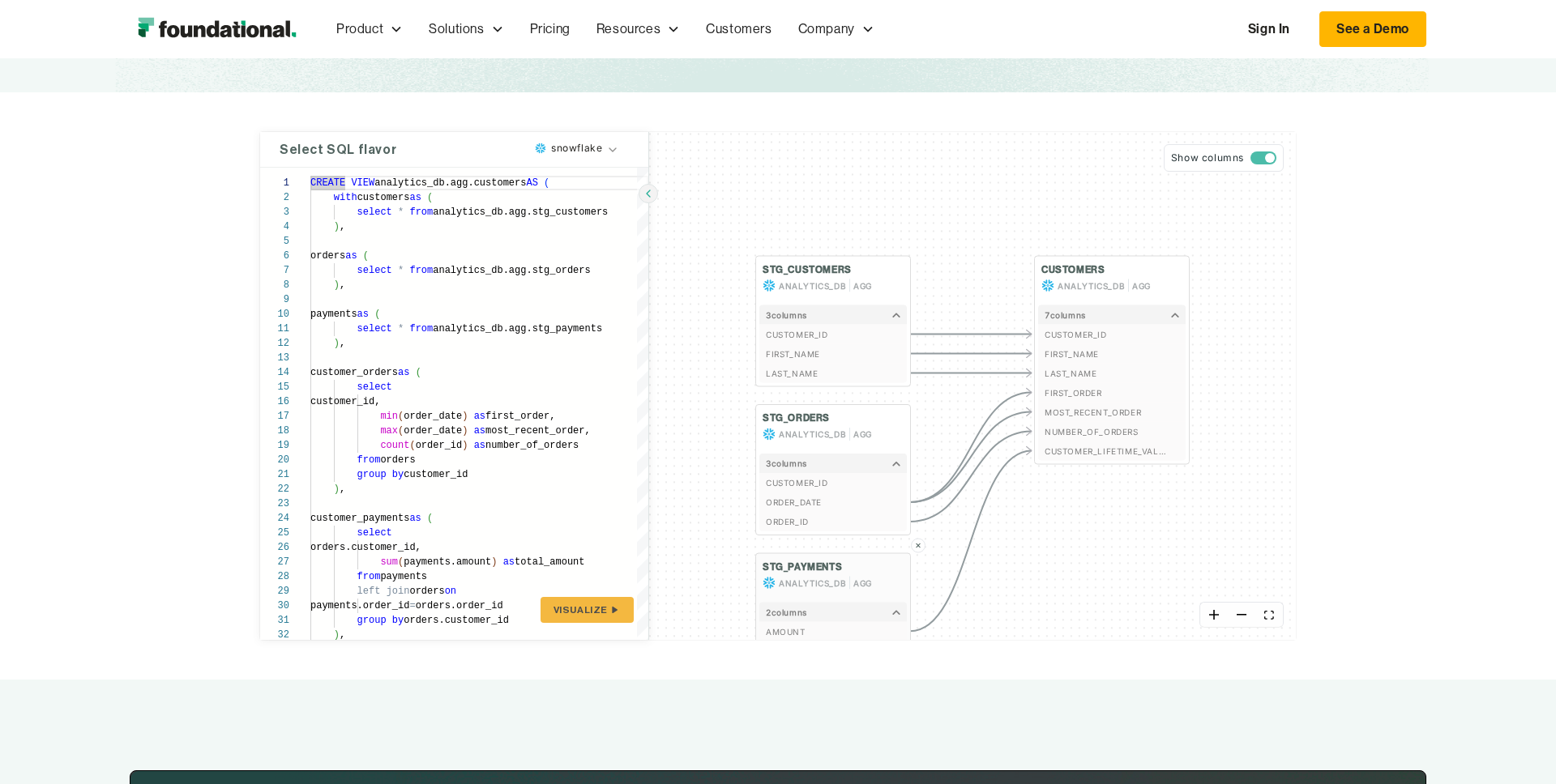
scroll to position [211, 0]
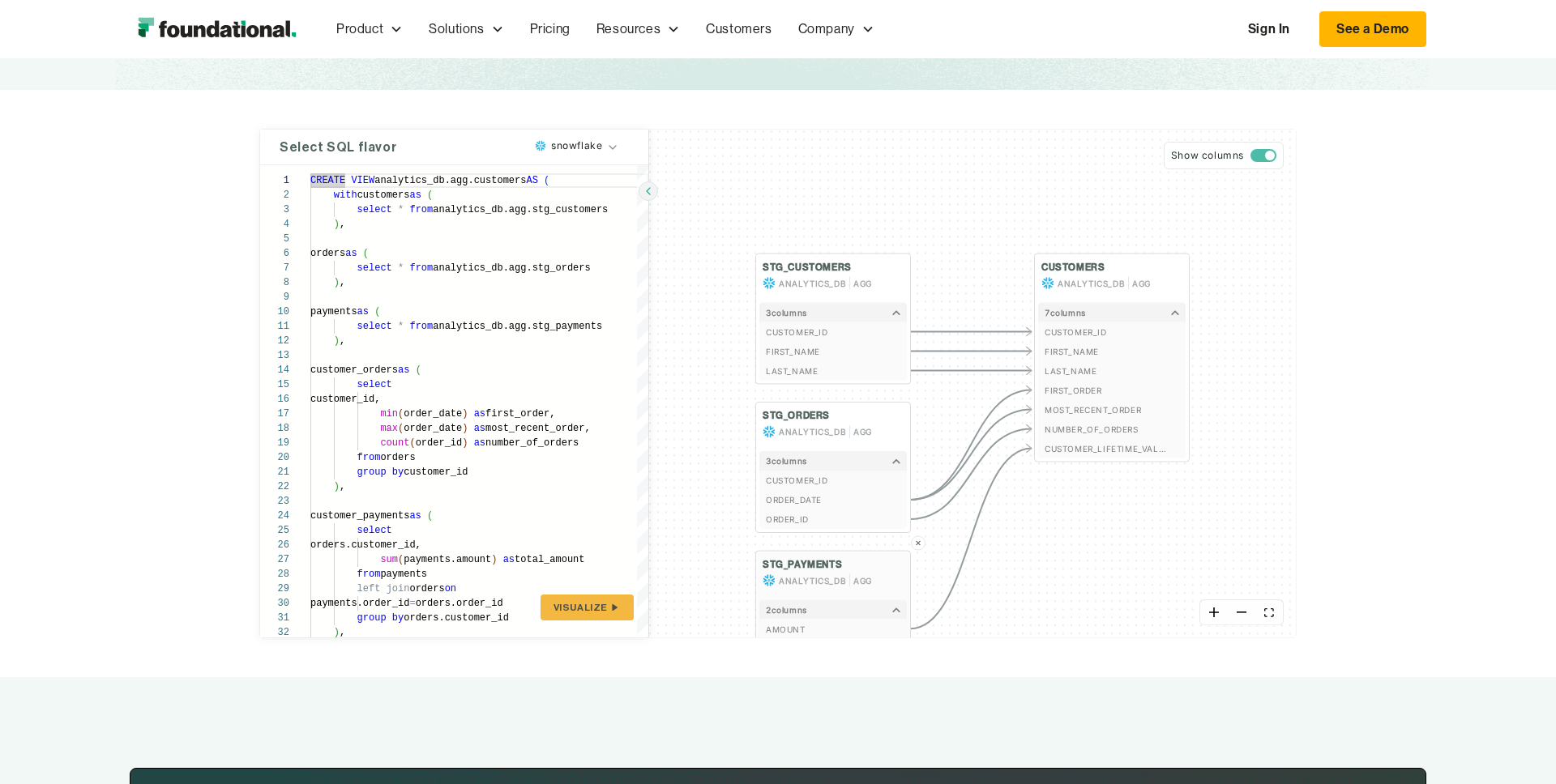
click at [788, 490] on button "ORDER_DATE" at bounding box center [833, 499] width 148 height 19
click at [796, 469] on button "3 column s" at bounding box center [833, 460] width 148 height 19
click at [894, 462] on icon "button" at bounding box center [896, 462] width 8 height 6
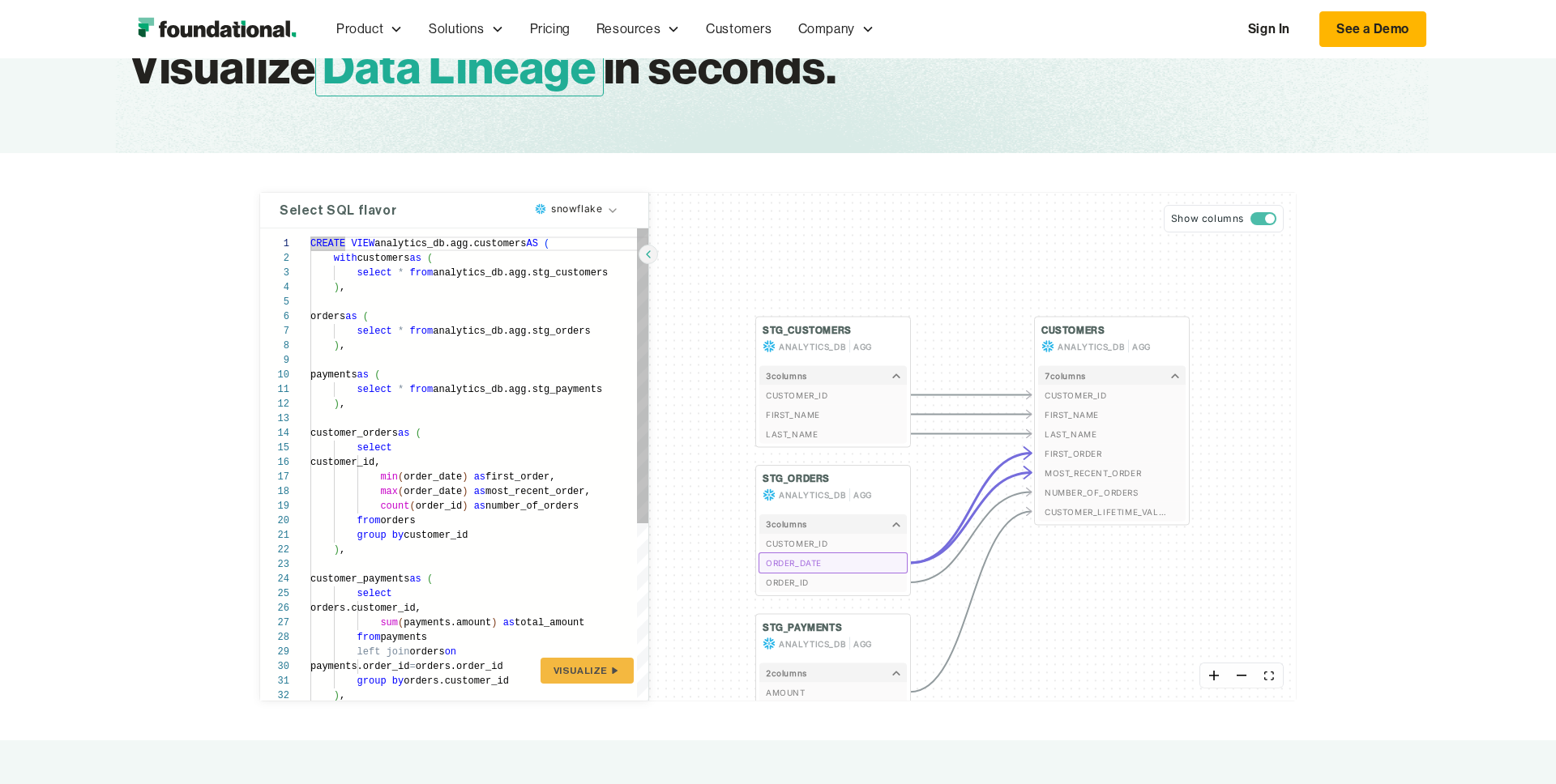
scroll to position [145, 0]
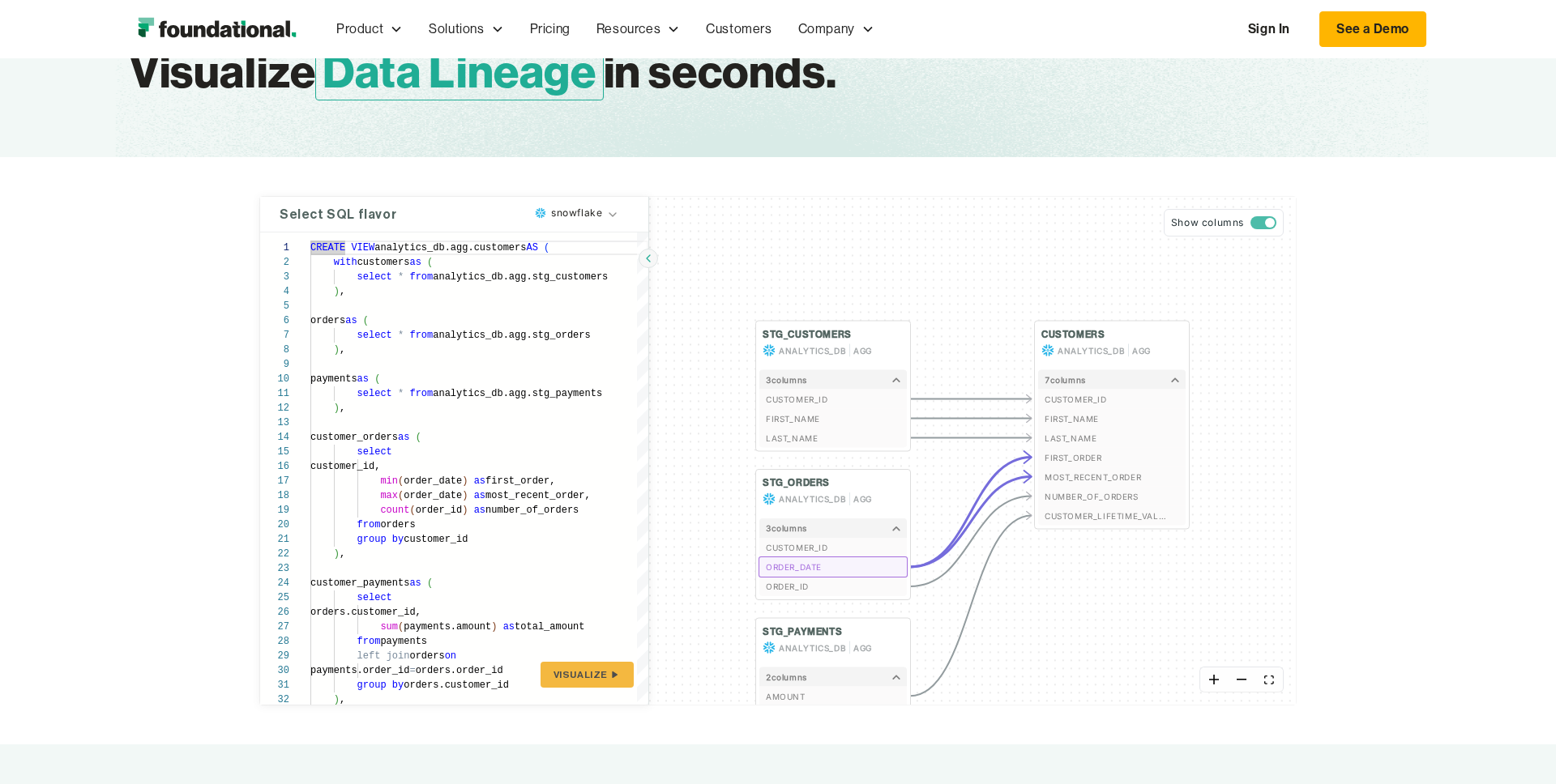
click at [649, 254] on icon "button" at bounding box center [649, 258] width 10 height 10
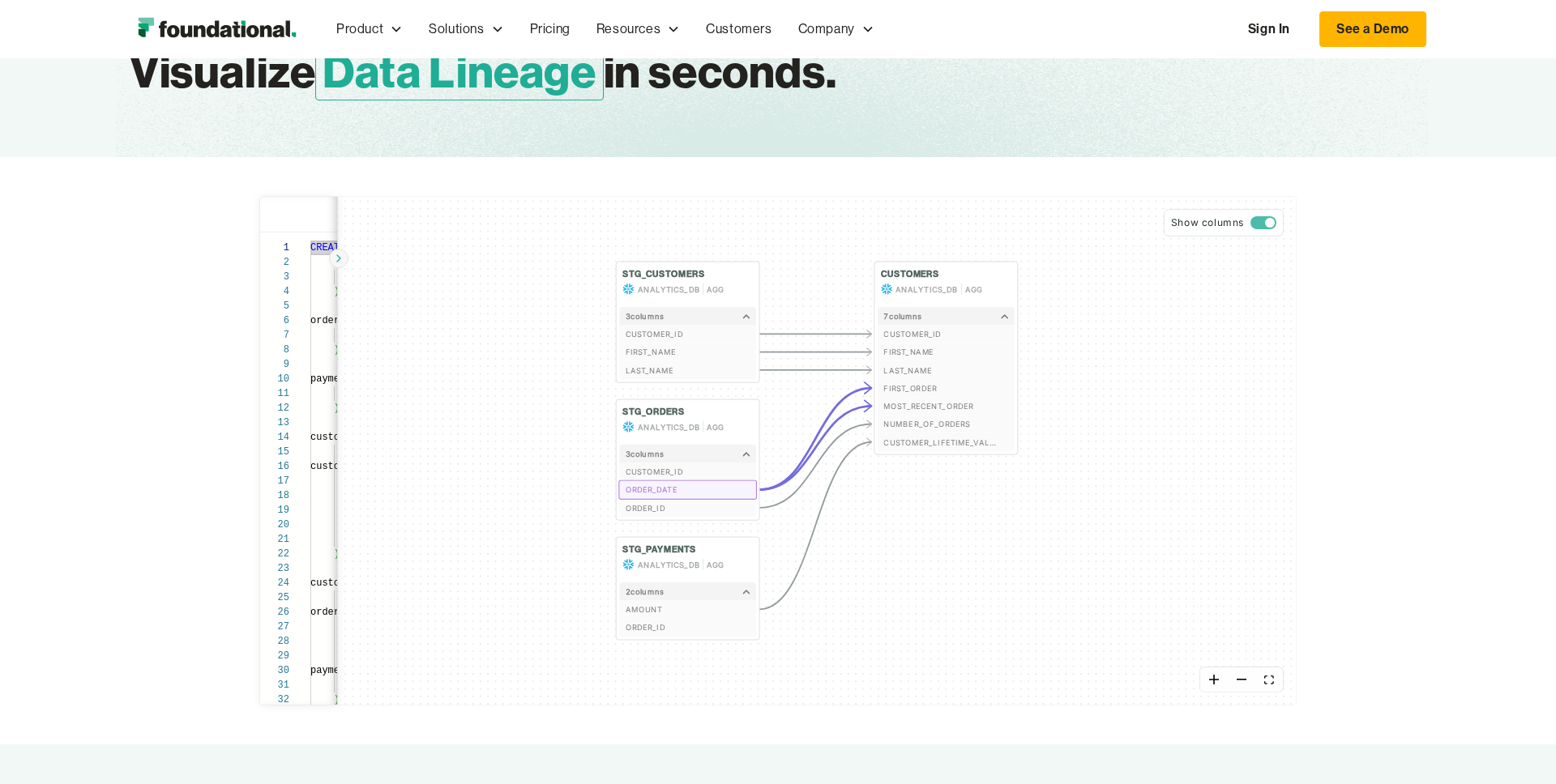
click at [342, 258] on icon "button" at bounding box center [339, 258] width 10 height 10
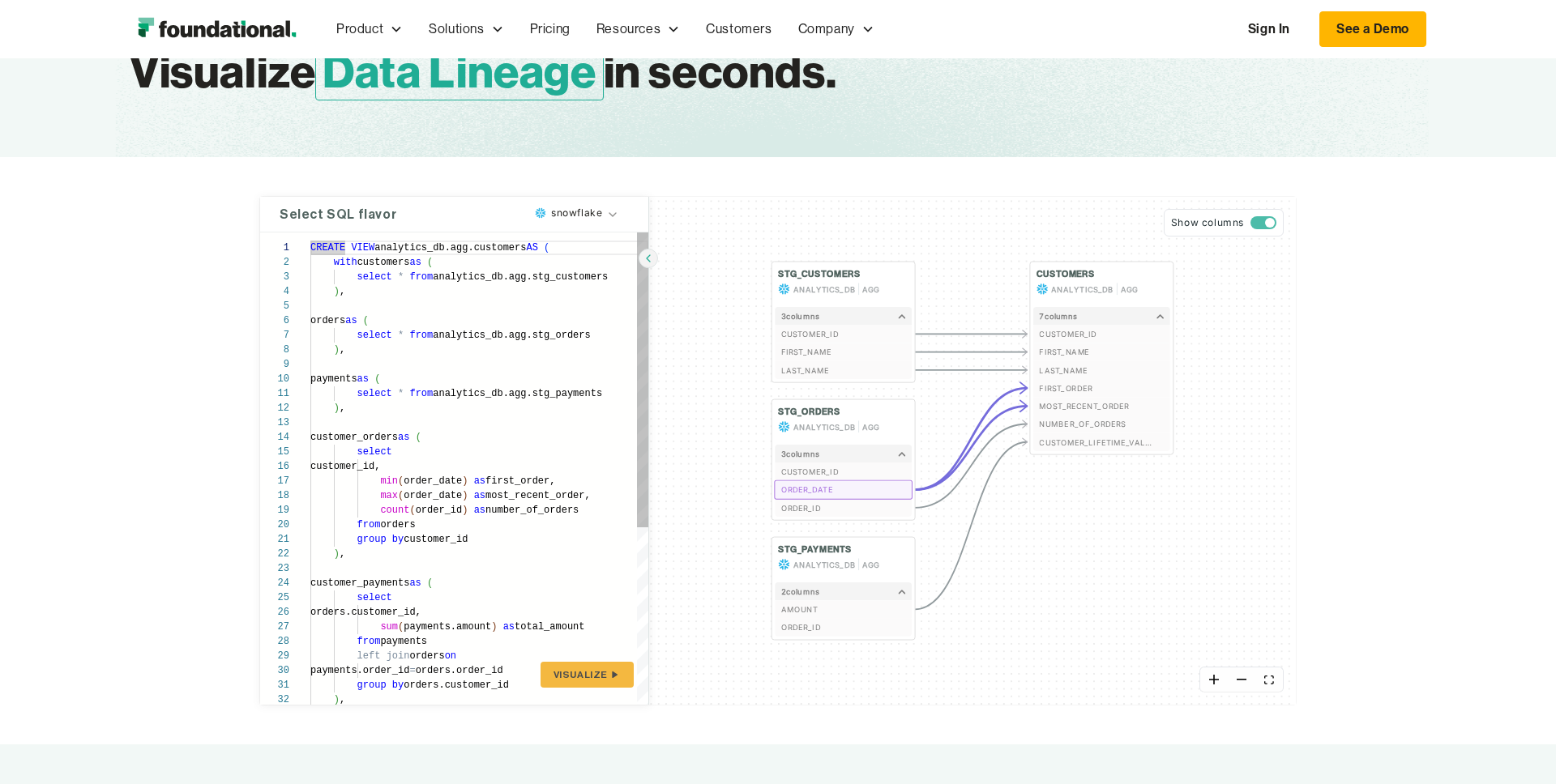
type textarea "**********"
click at [425, 333] on div "count ( order_id ) as number_of_orders from orders group by customer_id ) , cus…" at bounding box center [479, 610] width 338 height 756
click at [585, 679] on span "Visualize" at bounding box center [581, 674] width 54 height 13
click at [1263, 222] on span "button" at bounding box center [1264, 222] width 26 height 13
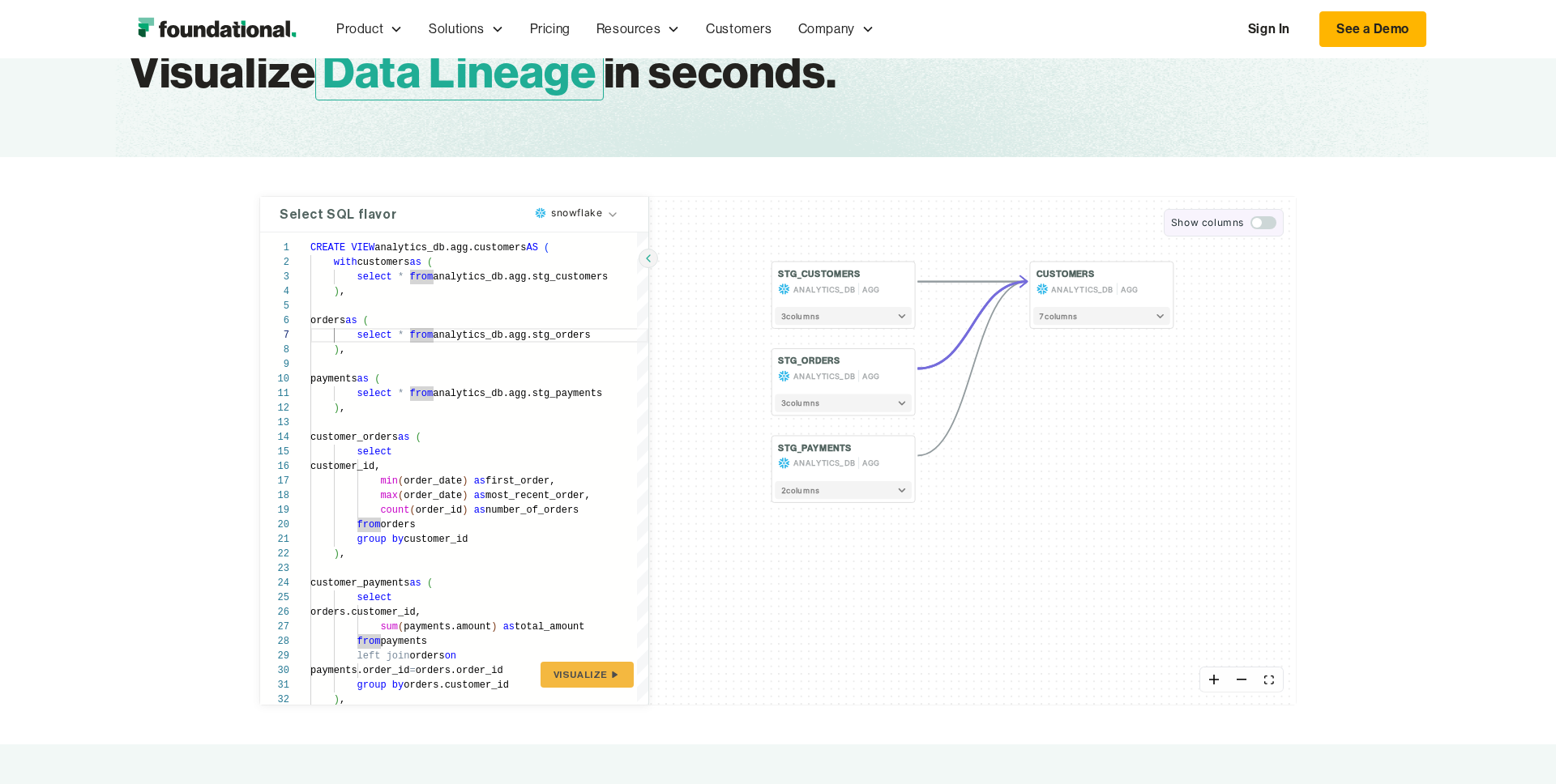
click at [1263, 222] on span "button" at bounding box center [1264, 222] width 26 height 13
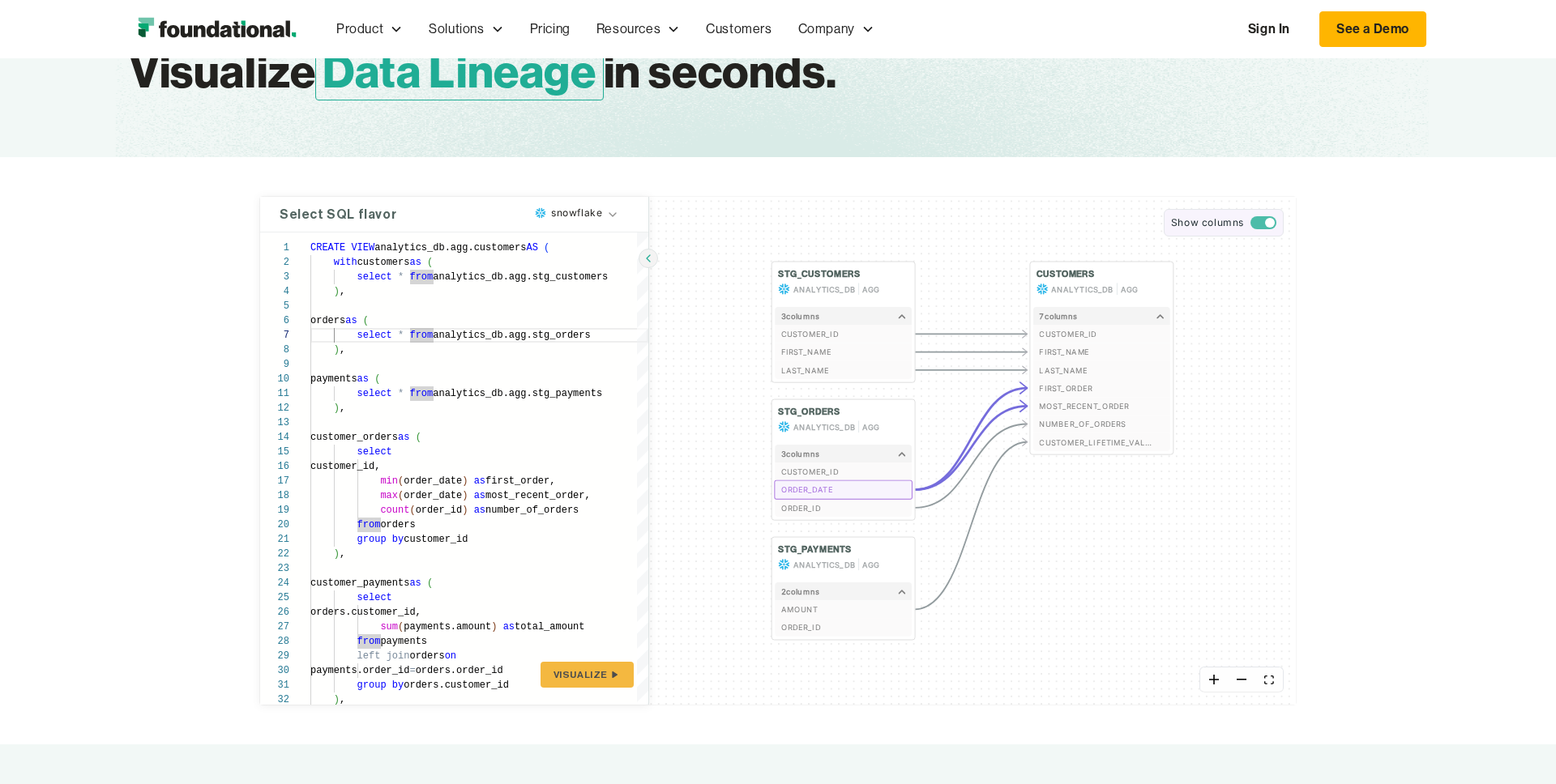
click at [1263, 222] on span "button" at bounding box center [1264, 222] width 26 height 13
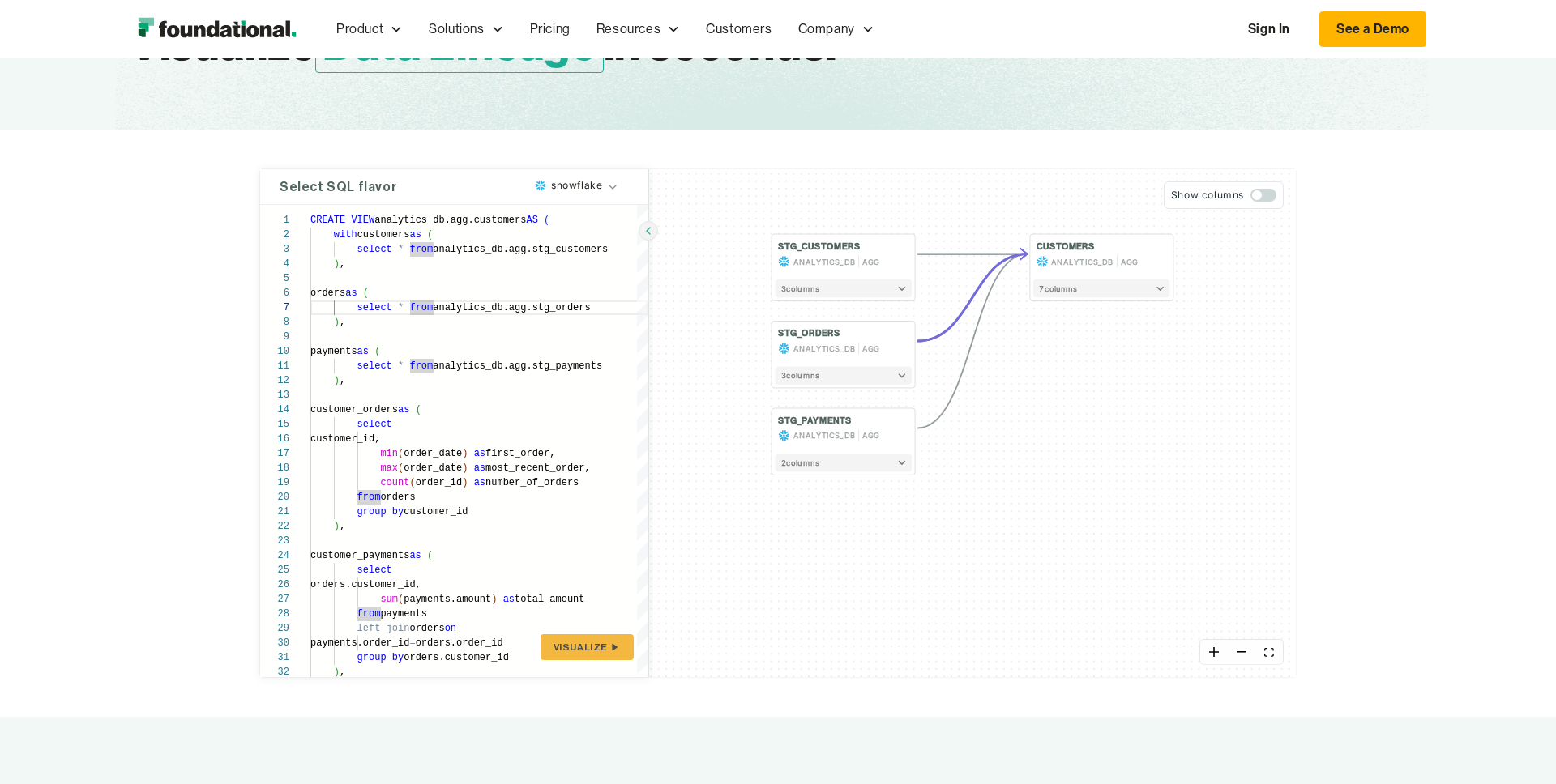
scroll to position [175, 0]
click at [606, 185] on html "Product Product Pull Requests Analyze and validate code changes in every reposi…" at bounding box center [778, 217] width 1556 height 784
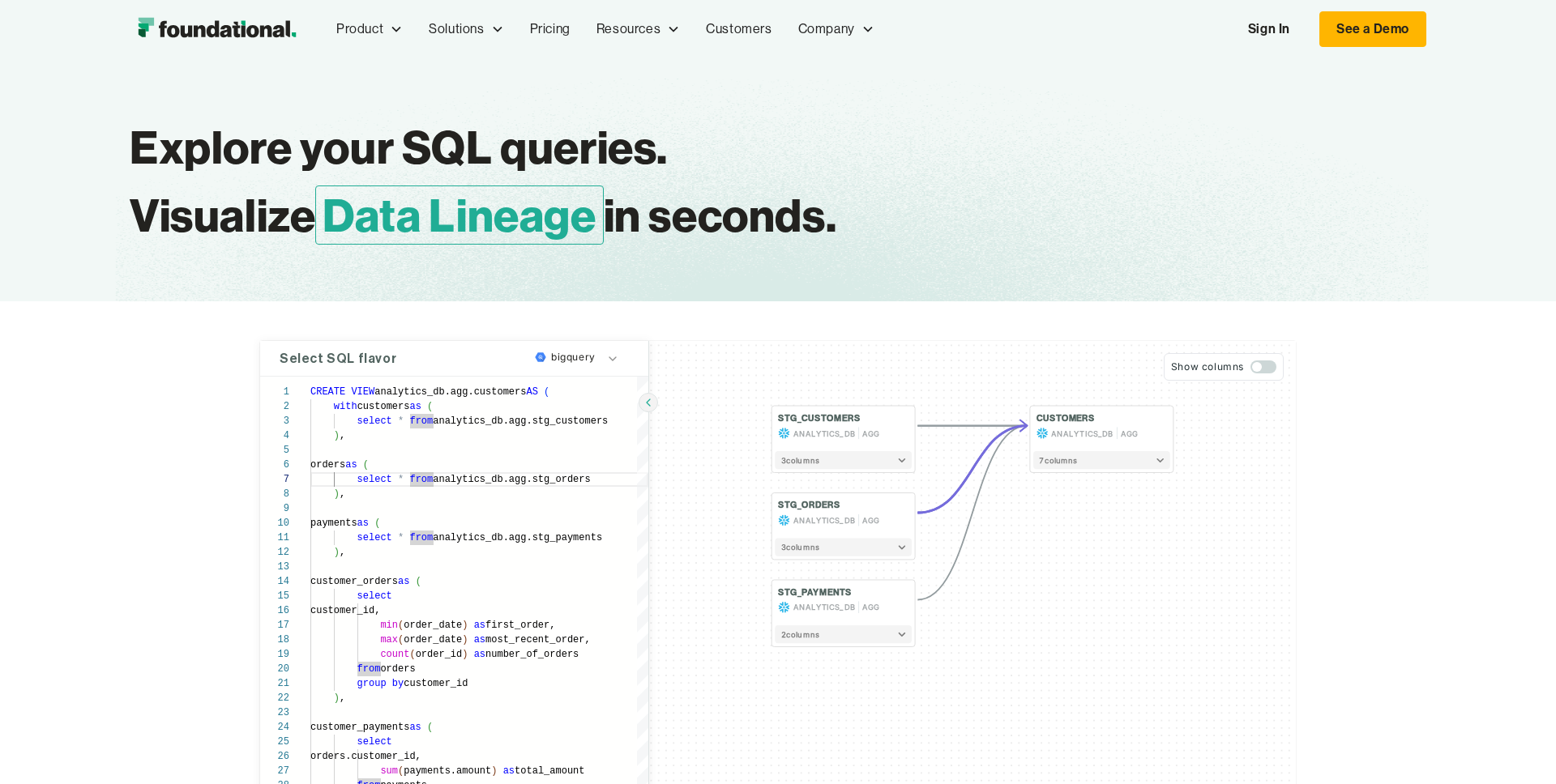
click at [165, 32] on img "home" at bounding box center [217, 29] width 175 height 32
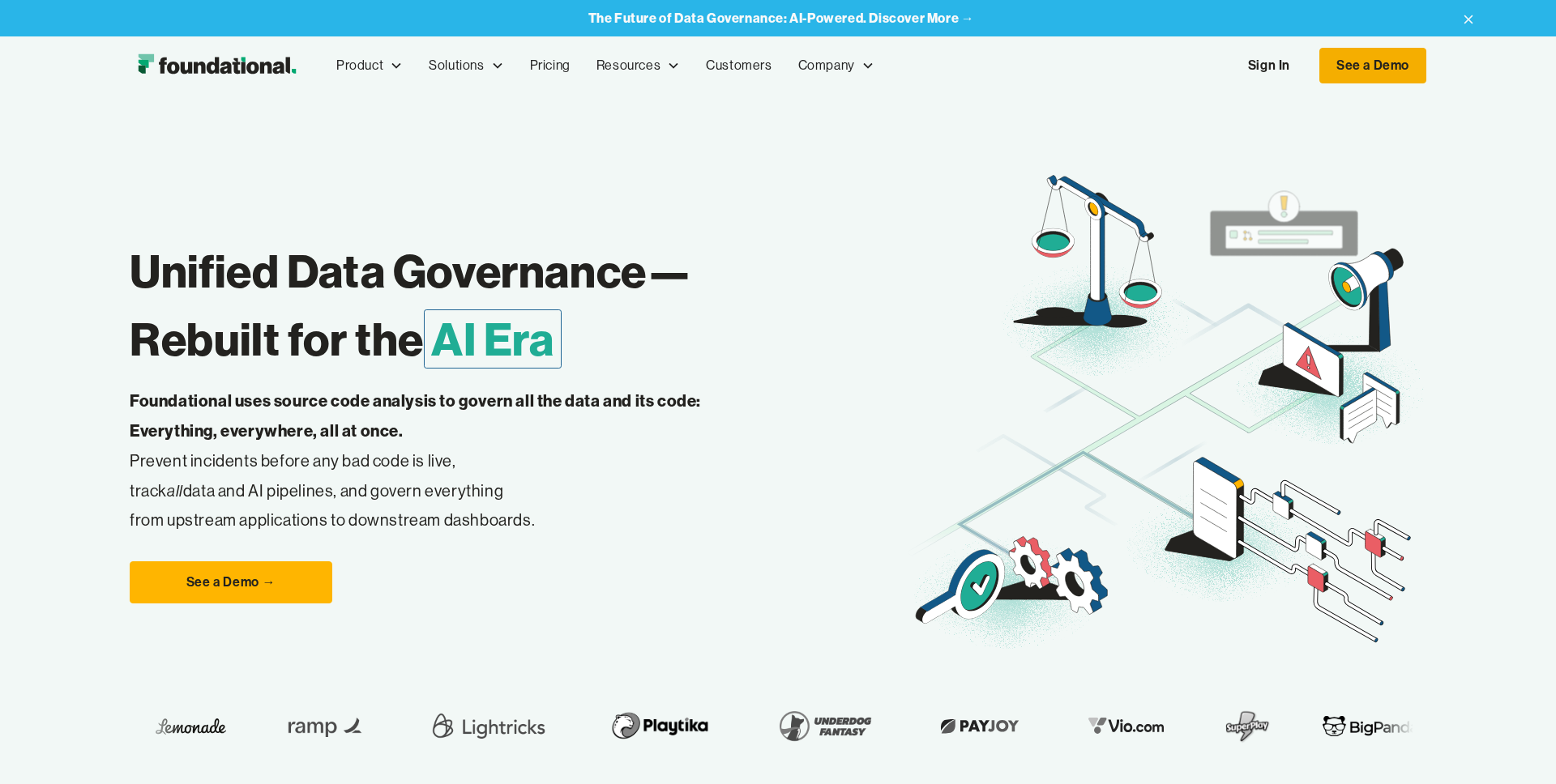
click at [1364, 73] on link "See a Demo" at bounding box center [1372, 66] width 107 height 36
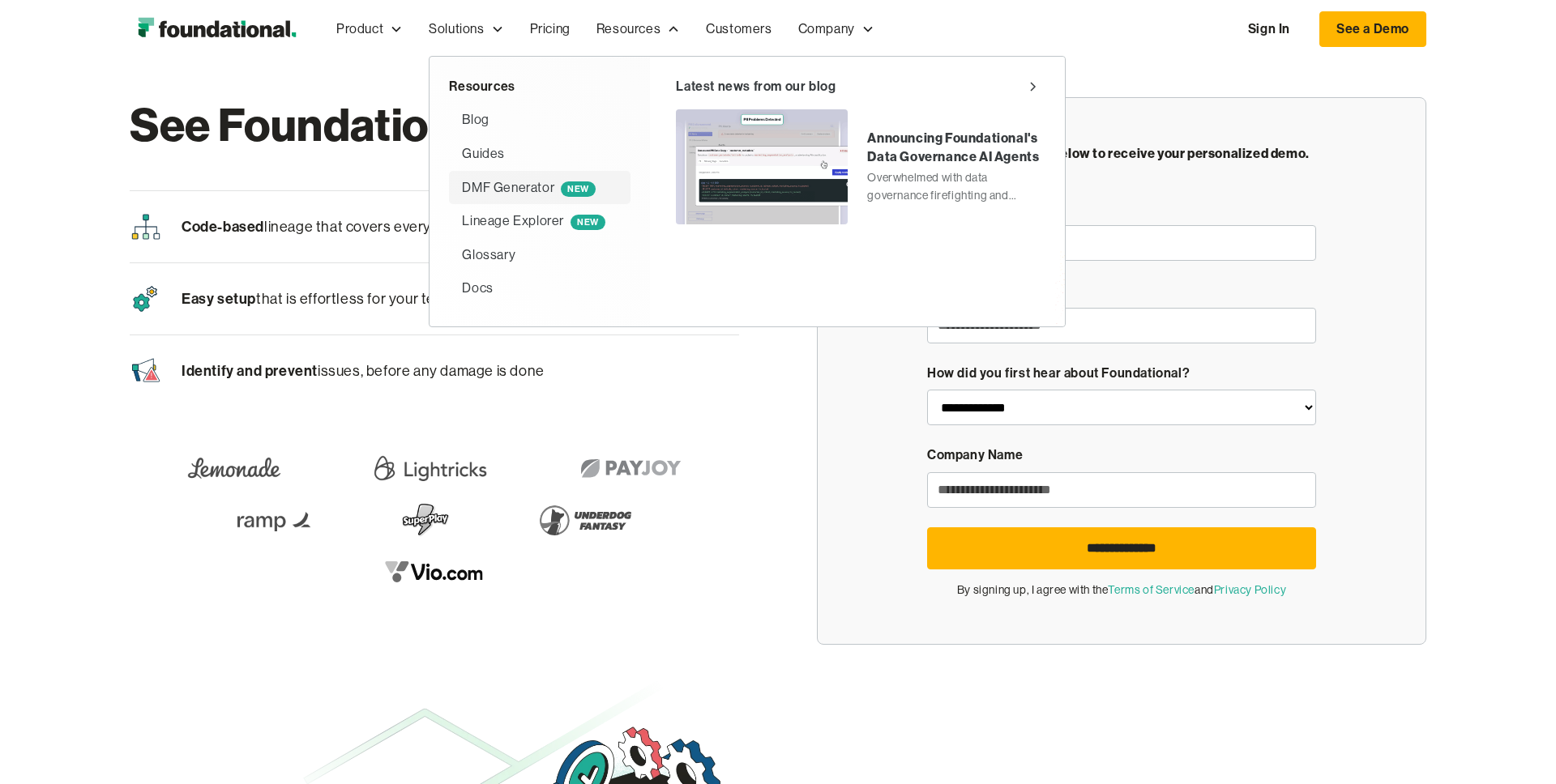
click at [511, 184] on div "DMF Generator NEW" at bounding box center [529, 188] width 134 height 21
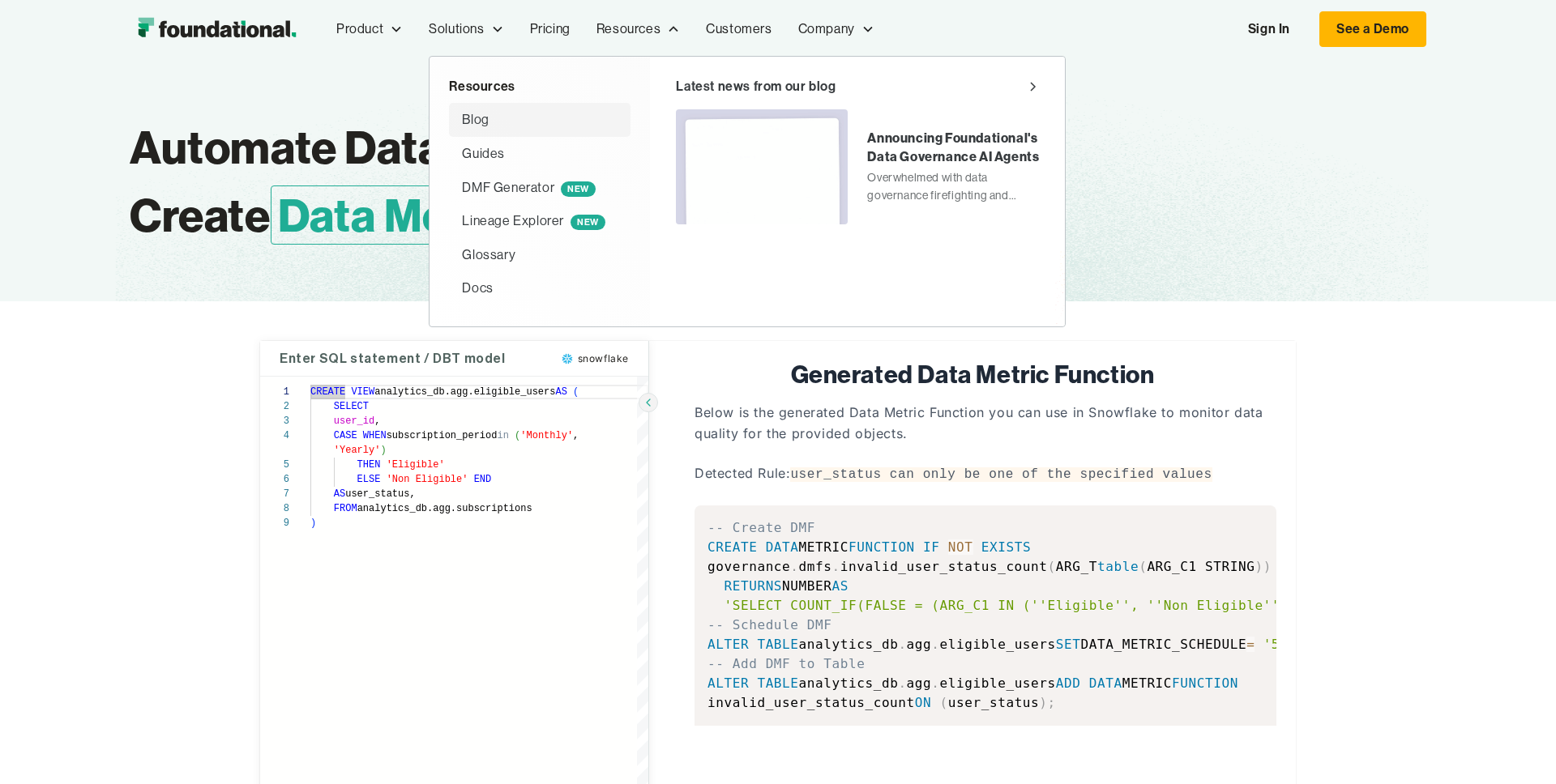
click at [479, 127] on div "Blog" at bounding box center [475, 120] width 27 height 21
